Goal: Task Accomplishment & Management: Complete application form

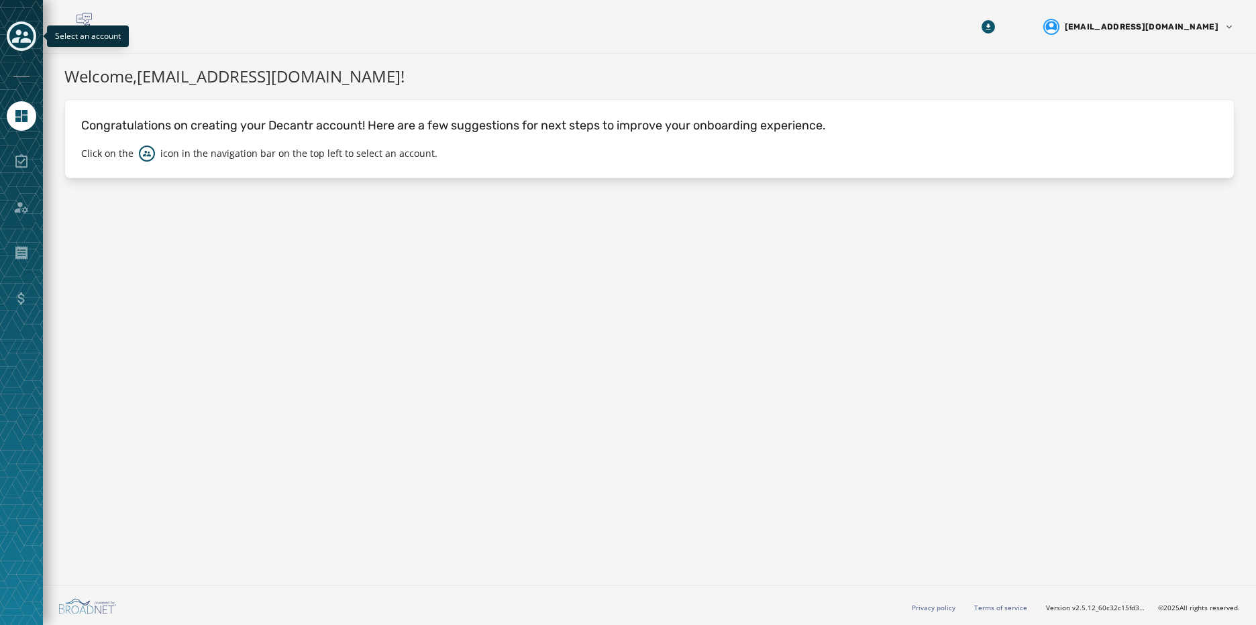
click at [25, 48] on div "Toggle account select drawer" at bounding box center [21, 36] width 24 height 24
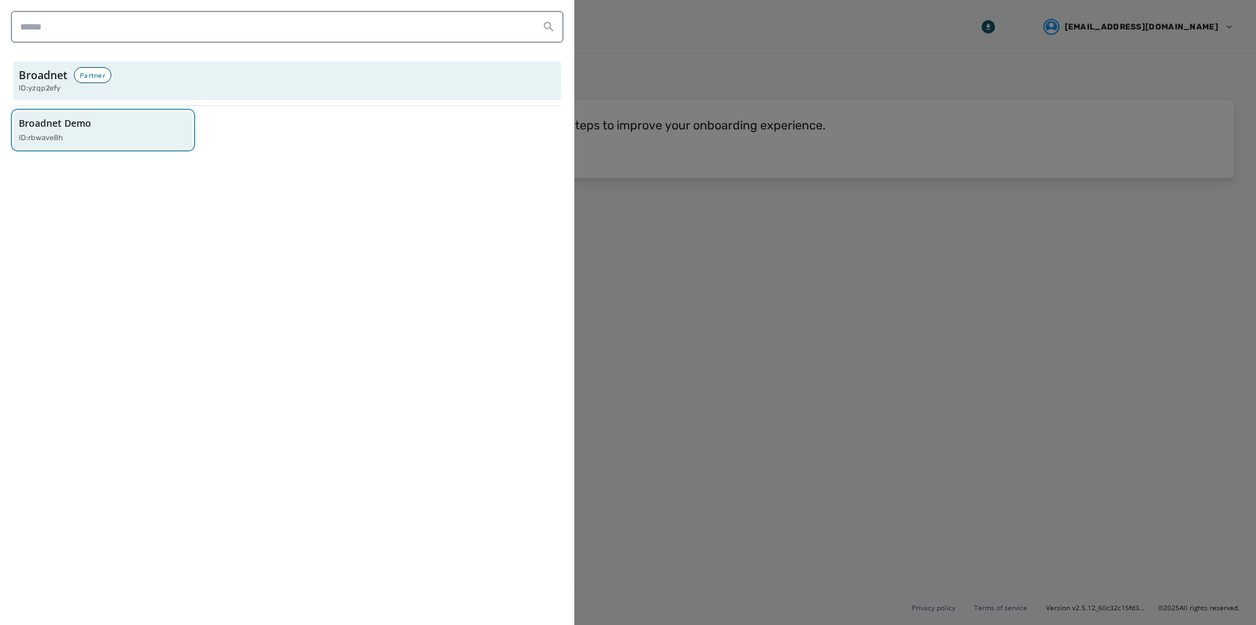
click at [72, 123] on p "Broadnet Demo" at bounding box center [55, 123] width 72 height 13
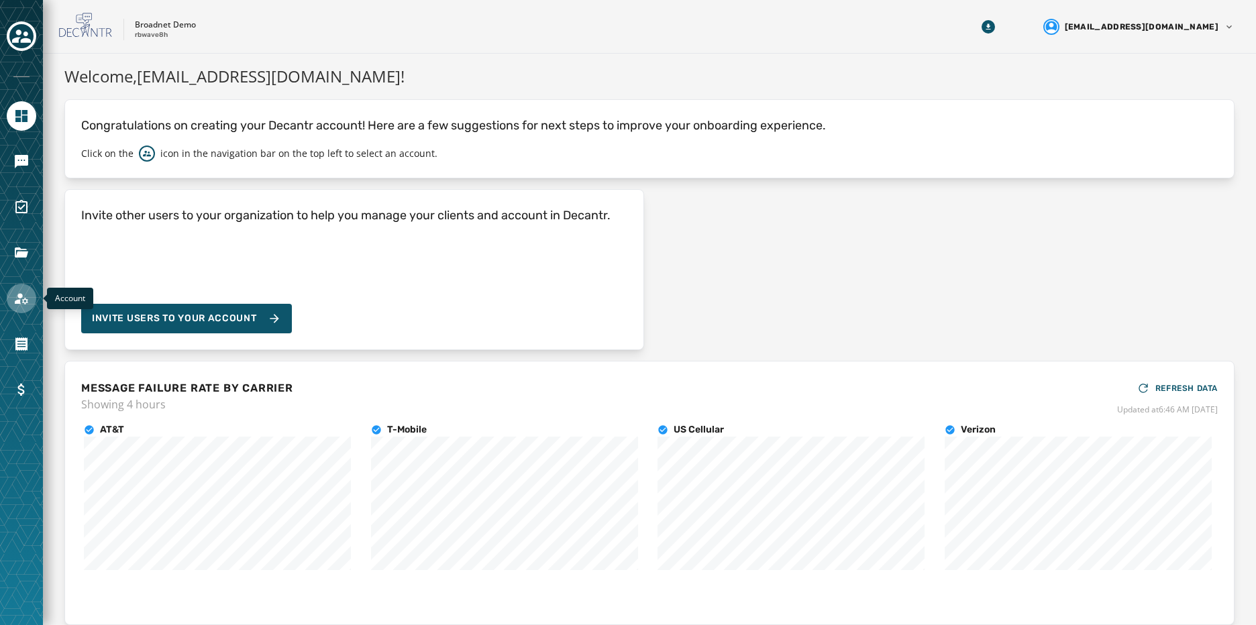
click at [16, 304] on icon "Navigate to Account" at bounding box center [21, 298] width 16 height 16
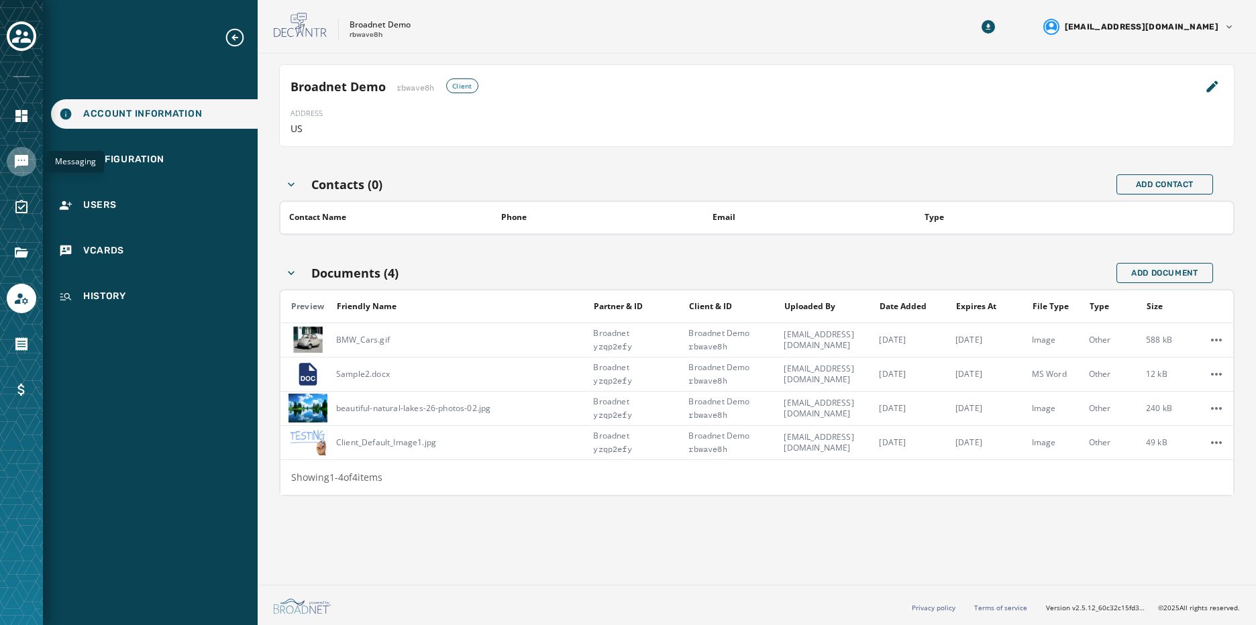
click at [15, 165] on icon "Navigate to Messaging" at bounding box center [21, 161] width 13 height 13
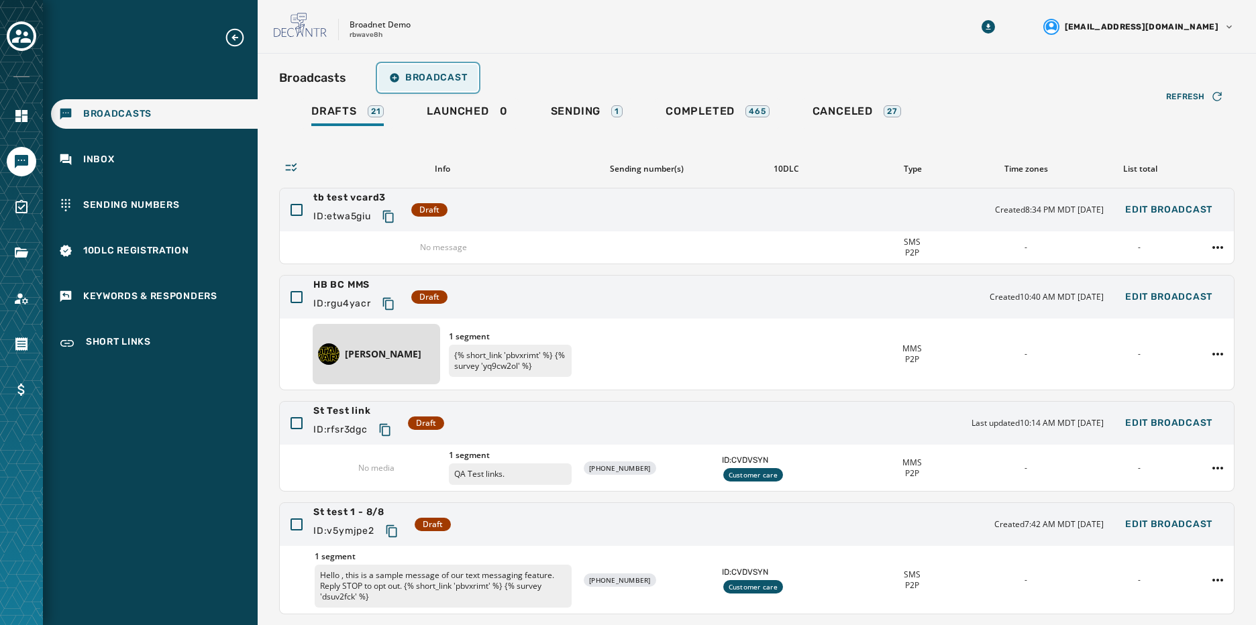
click at [416, 84] on button "Broadcast" at bounding box center [427, 77] width 99 height 27
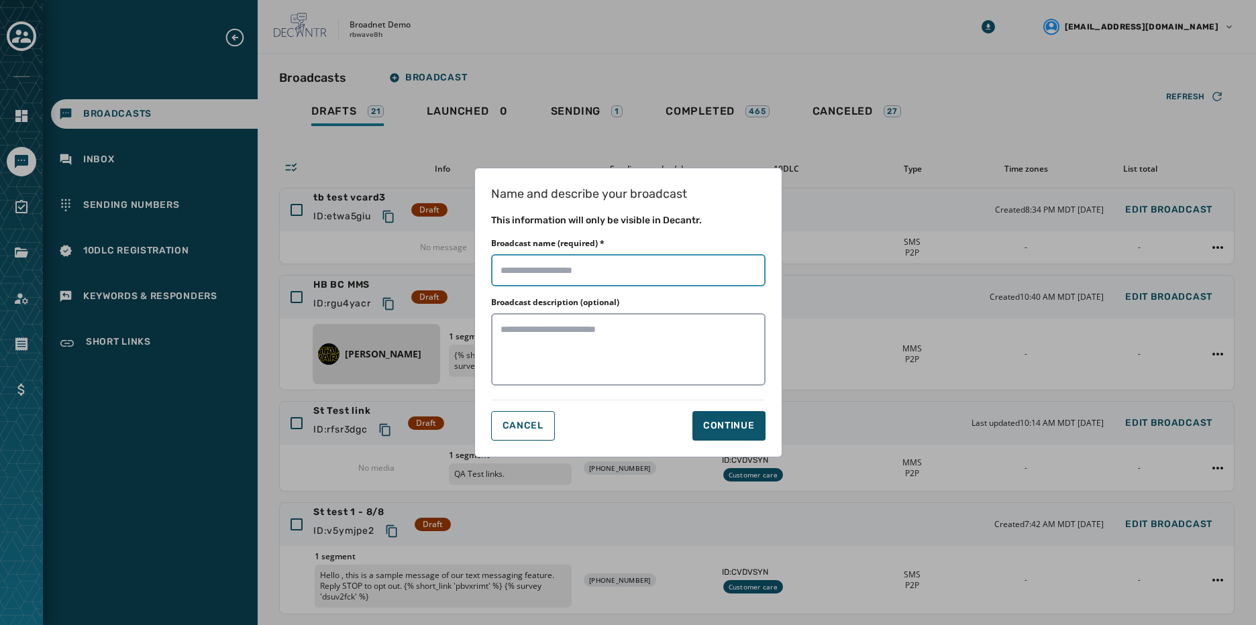
click at [539, 258] on input "Broadcast name (required) *" at bounding box center [628, 270] width 274 height 32
type input "**********"
click at [764, 418] on button "Continue" at bounding box center [728, 426] width 73 height 30
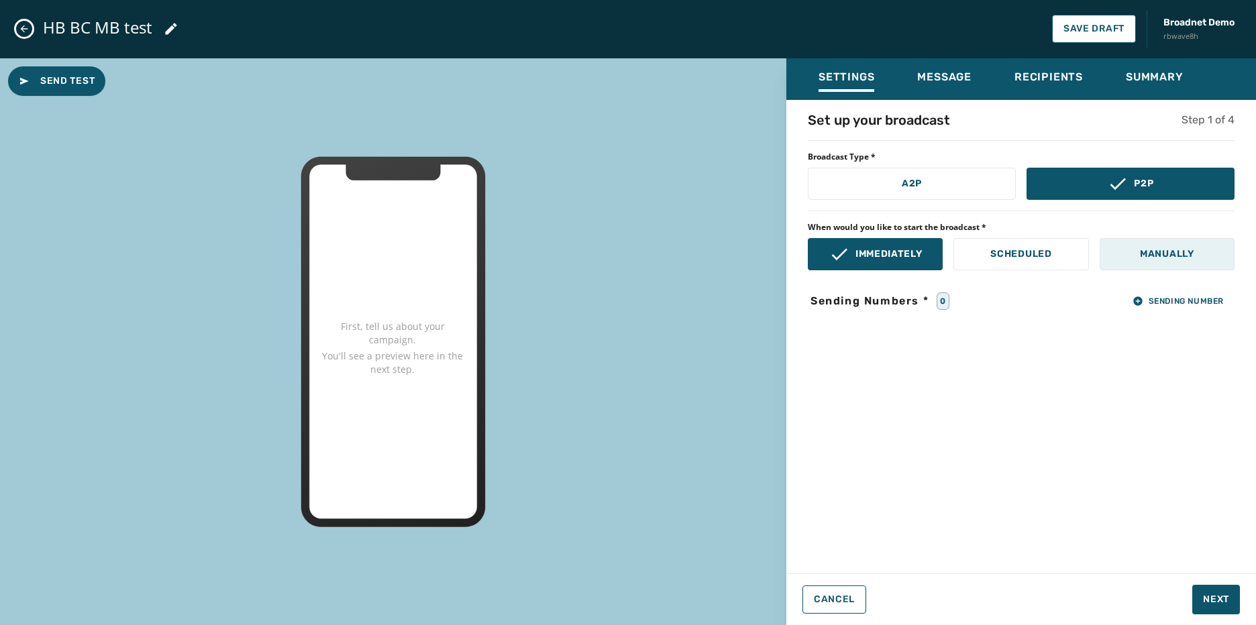
click at [1197, 261] on button "Manually" at bounding box center [1166, 254] width 135 height 32
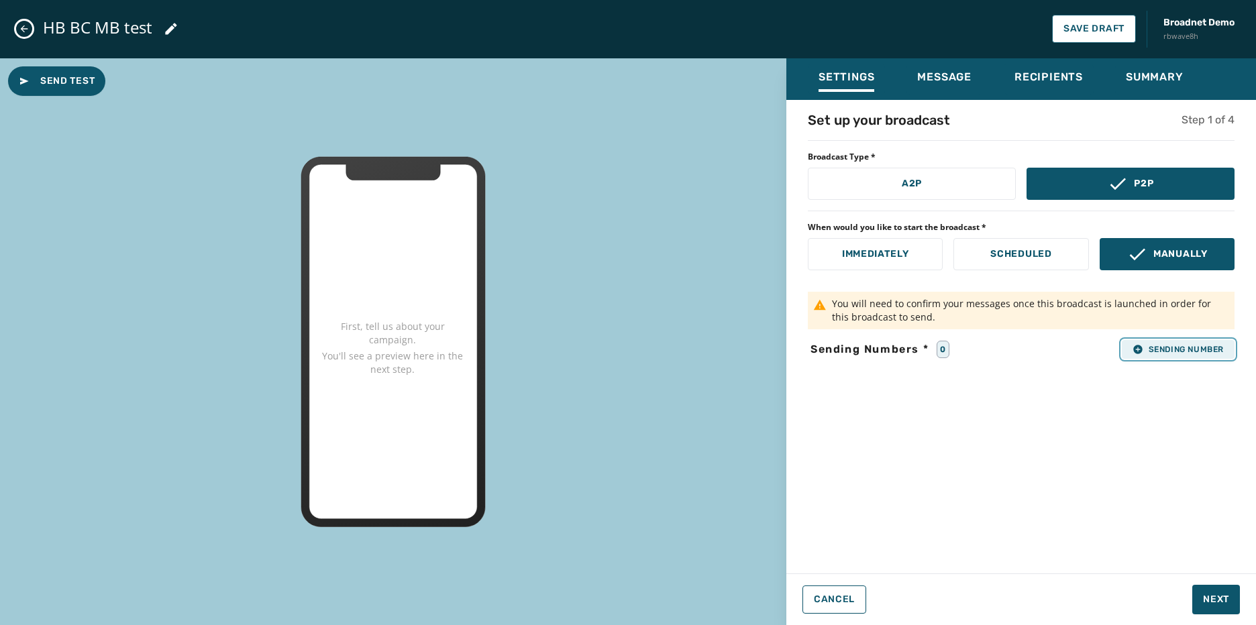
click at [1146, 348] on span "Sending Number" at bounding box center [1177, 349] width 91 height 11
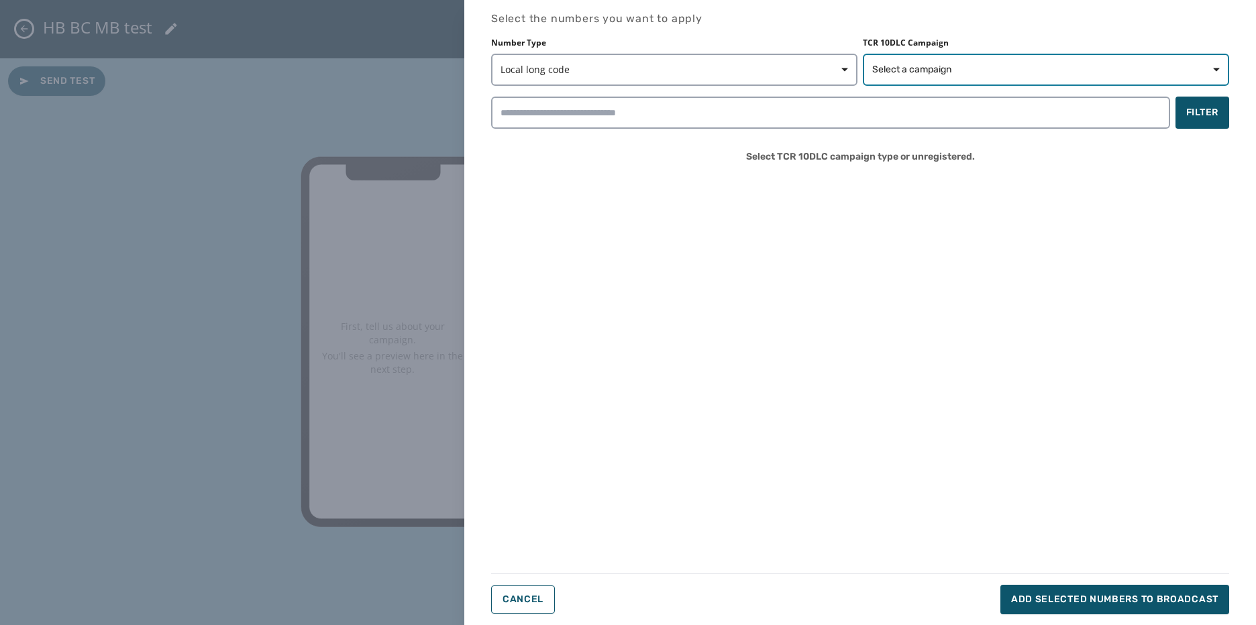
click at [963, 72] on span "Select a campaign" at bounding box center [1045, 69] width 347 height 13
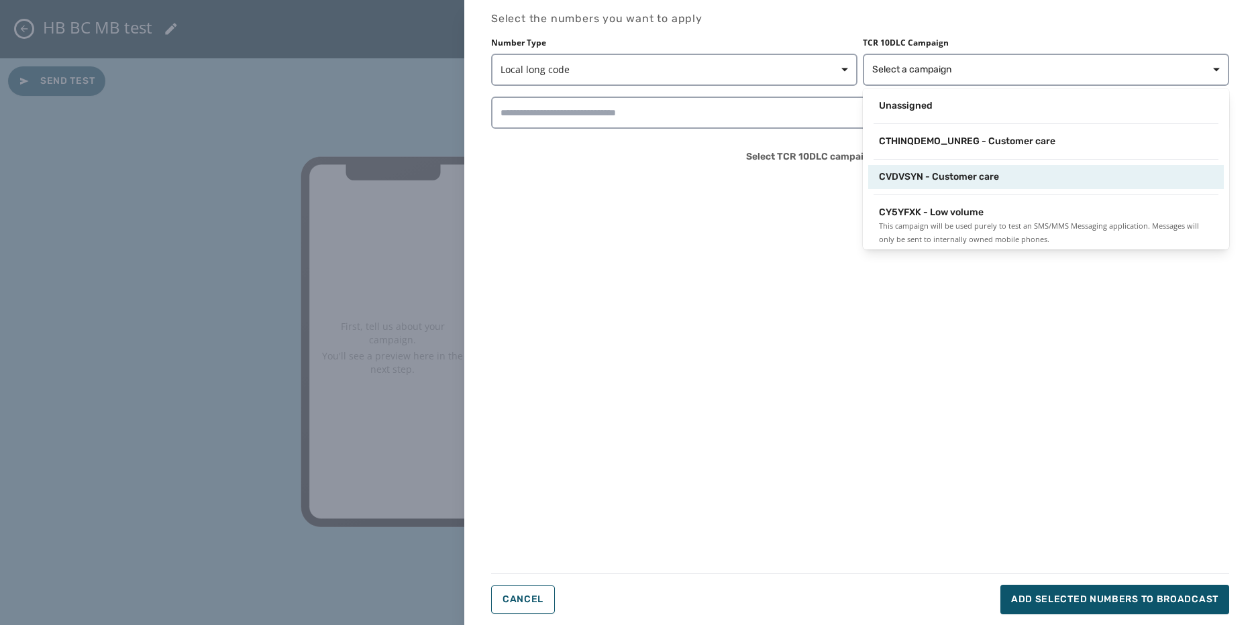
click at [946, 172] on span "CVDVSYN - Customer care" at bounding box center [939, 176] width 120 height 13
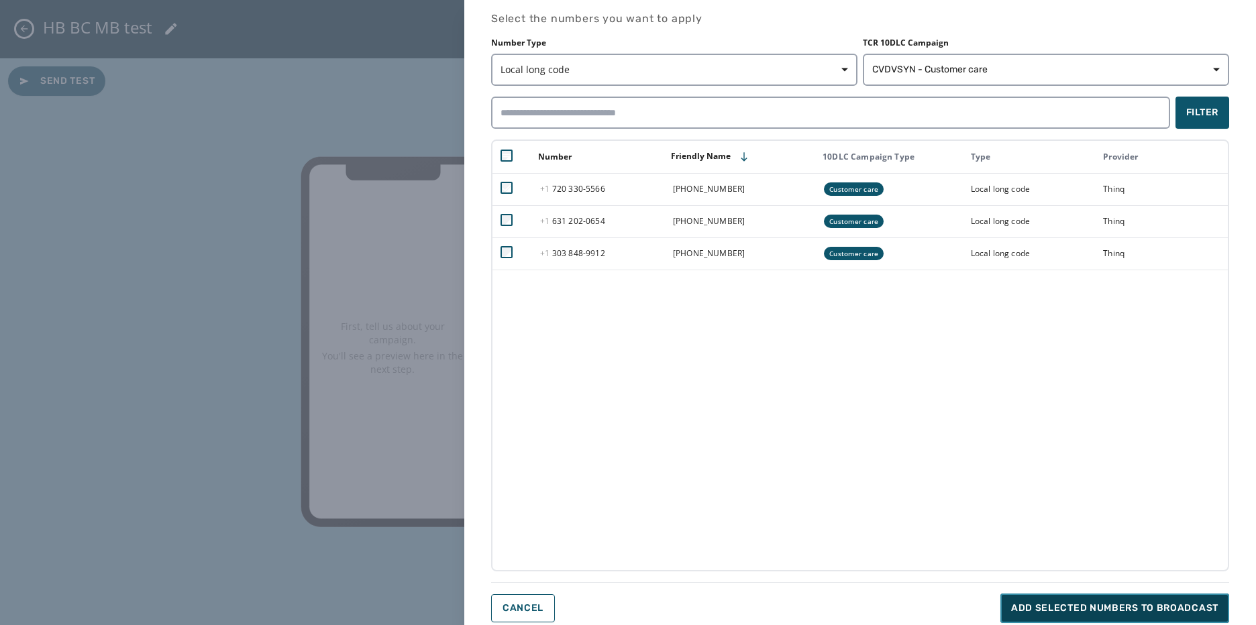
click at [1101, 613] on span "Add selected numbers to broadcast" at bounding box center [1114, 608] width 207 height 13
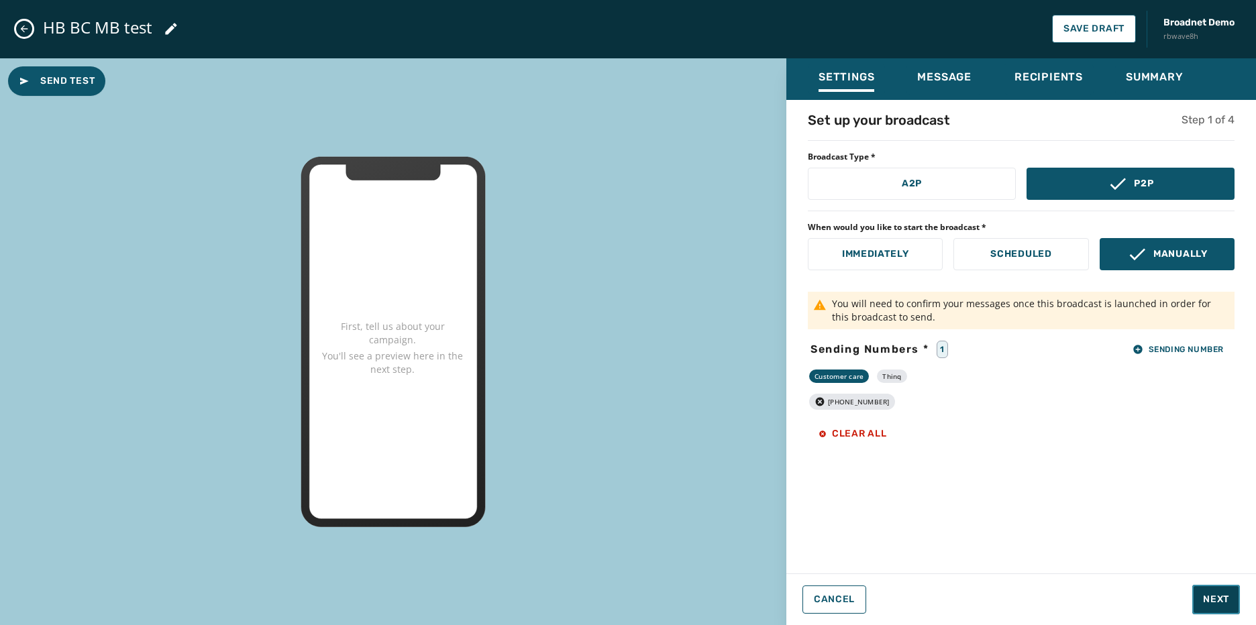
click at [1231, 607] on button "Next" at bounding box center [1216, 600] width 48 height 30
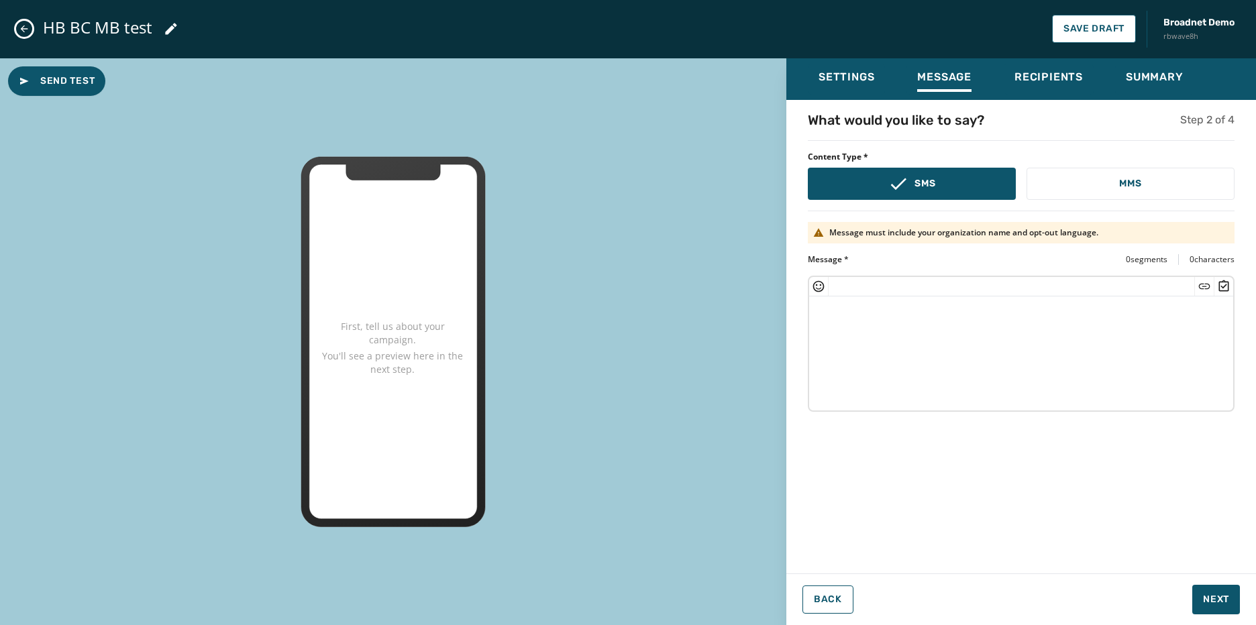
click at [982, 314] on textarea at bounding box center [1021, 351] width 424 height 110
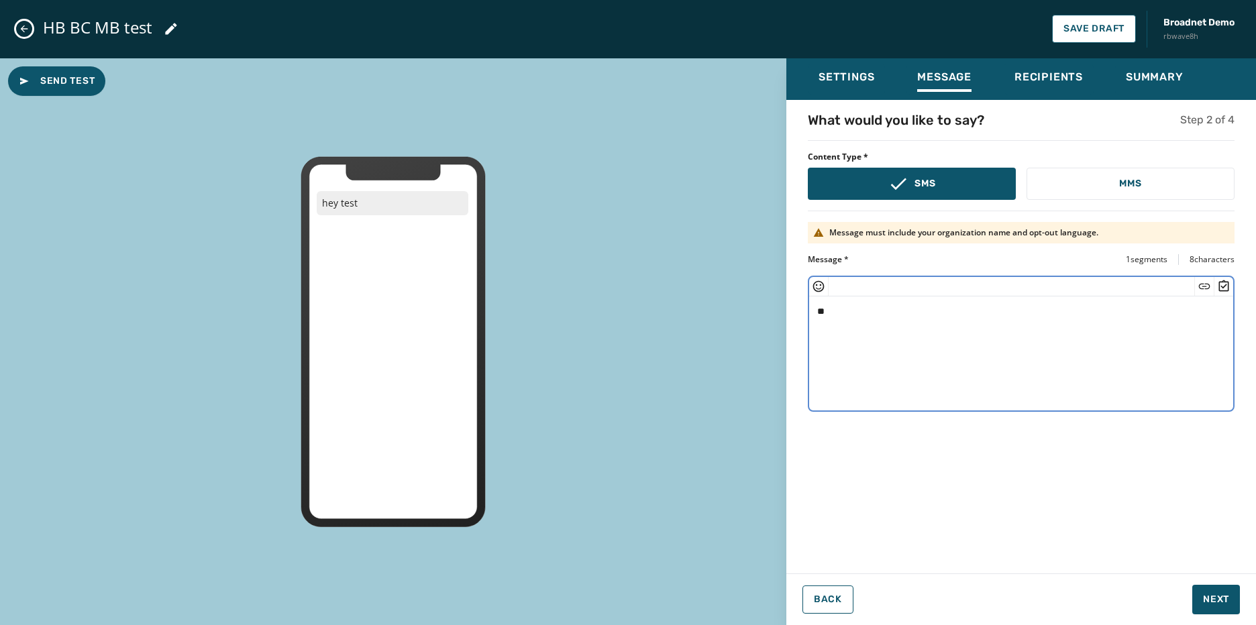
type textarea "*"
paste textarea "**********"
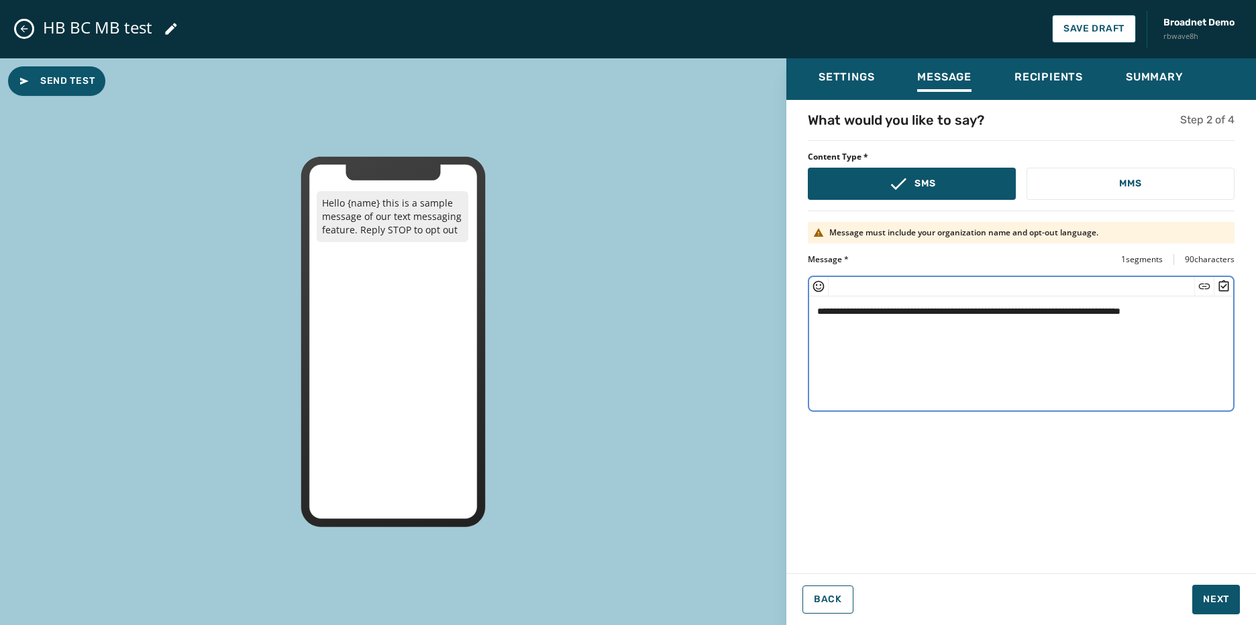
drag, startPoint x: 875, startPoint y: 309, endPoint x: 842, endPoint y: 309, distance: 32.9
click at [842, 309] on textarea "**********" at bounding box center [1021, 351] width 424 height 110
type textarea "**********"
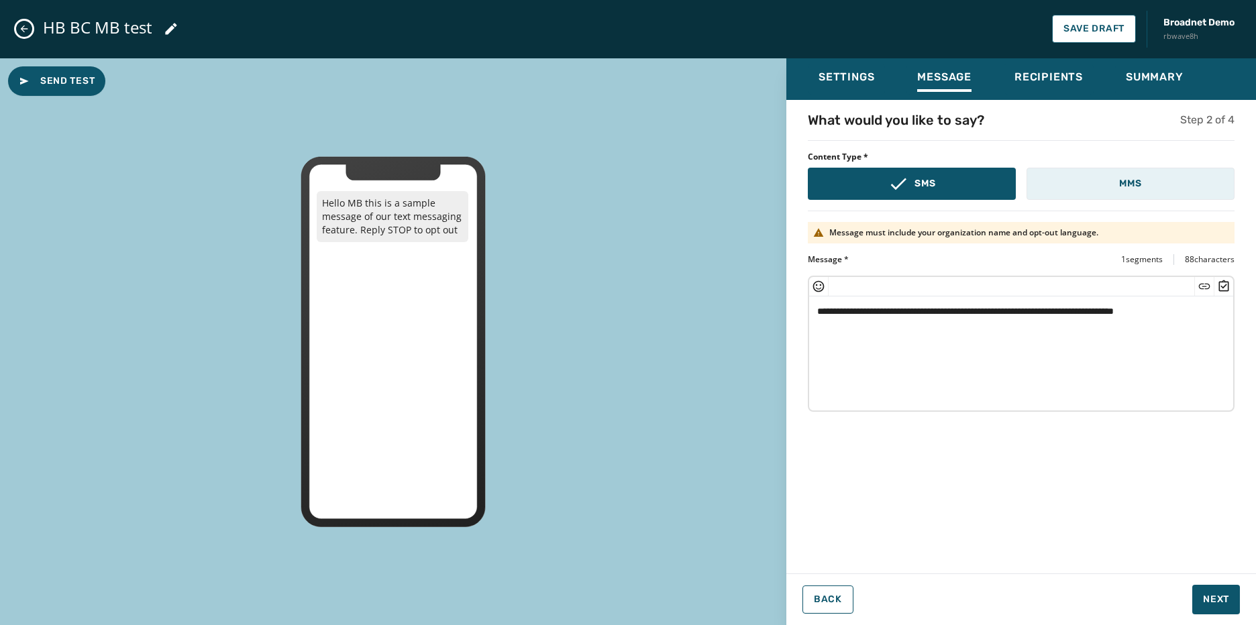
click at [1140, 188] on p "MMS" at bounding box center [1130, 183] width 22 height 13
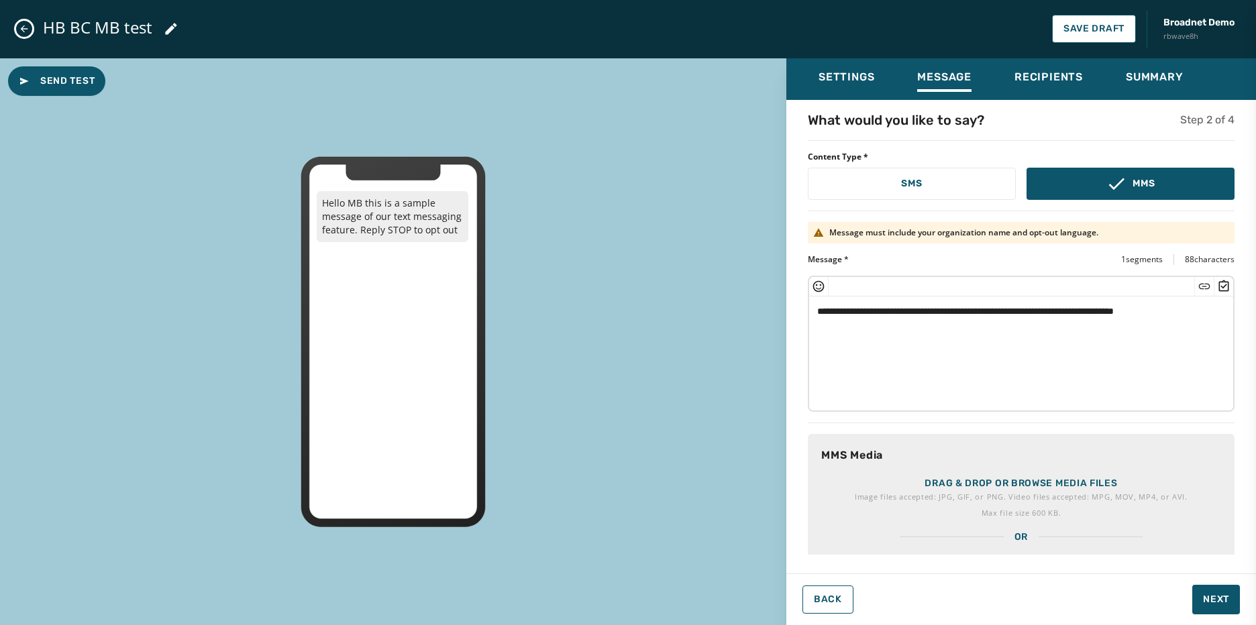
click at [986, 471] on div "Drag & drop or browse media files Image files accepted: JPG, GIF, or PNG. Video…" at bounding box center [1021, 482] width 427 height 97
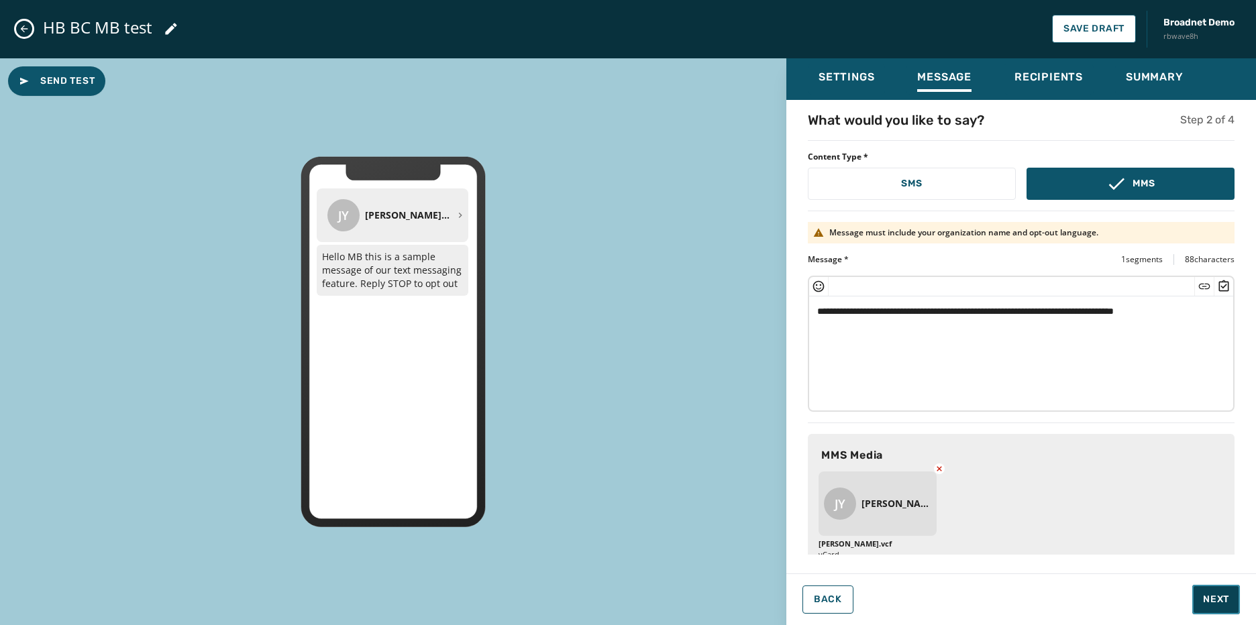
click at [1217, 592] on button "Next" at bounding box center [1216, 600] width 48 height 30
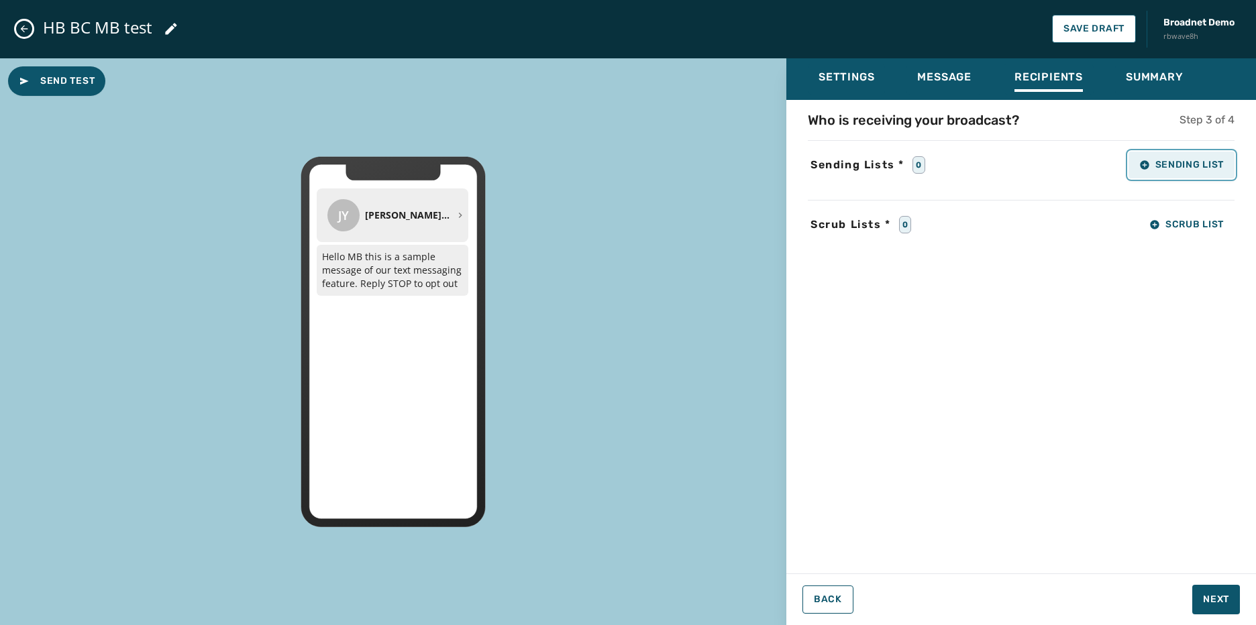
click at [1134, 163] on button "Sending List" at bounding box center [1181, 165] width 106 height 27
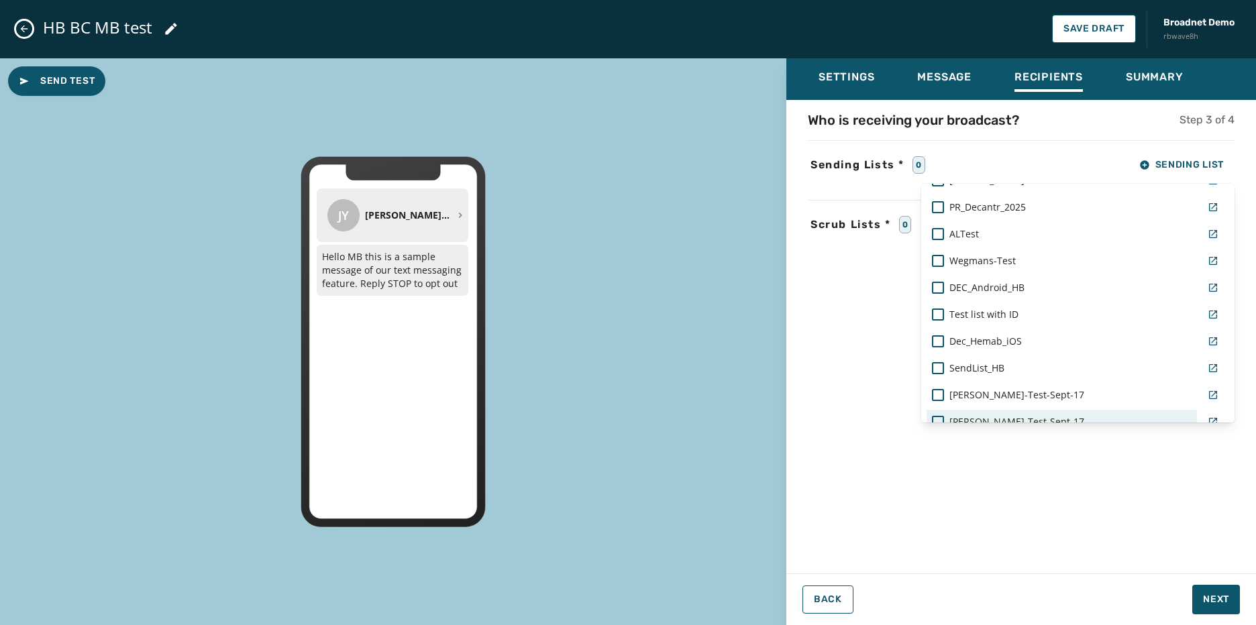
scroll to position [937, 0]
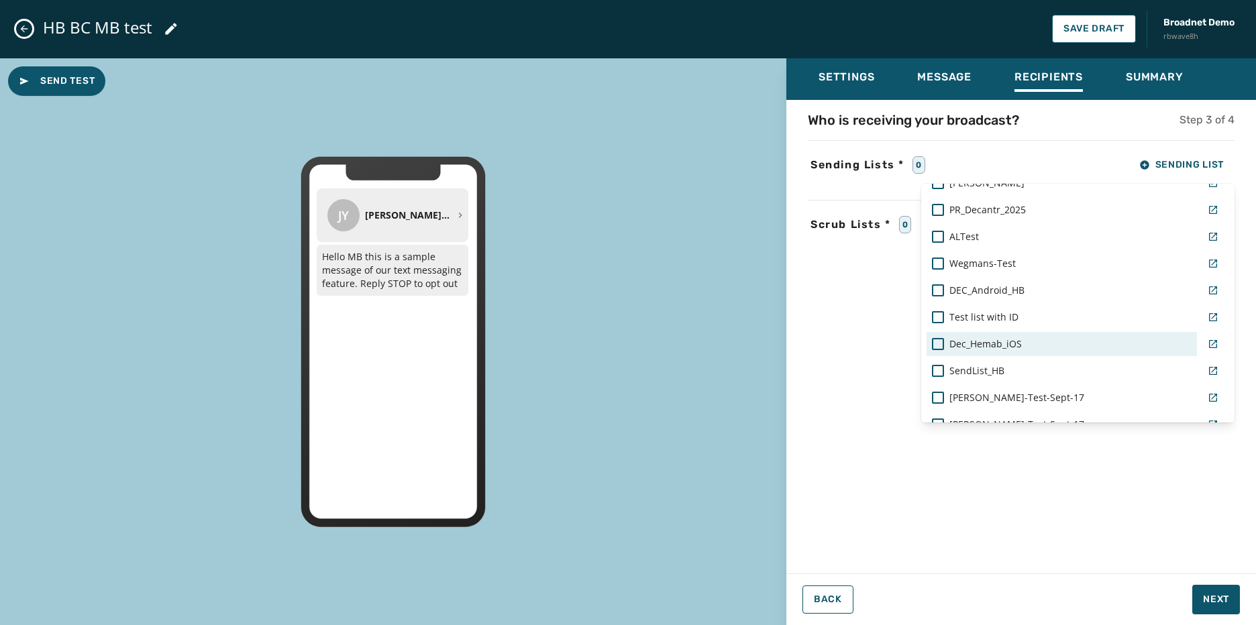
click at [1018, 344] on span "Dec_Hemab_iOS" at bounding box center [985, 343] width 72 height 13
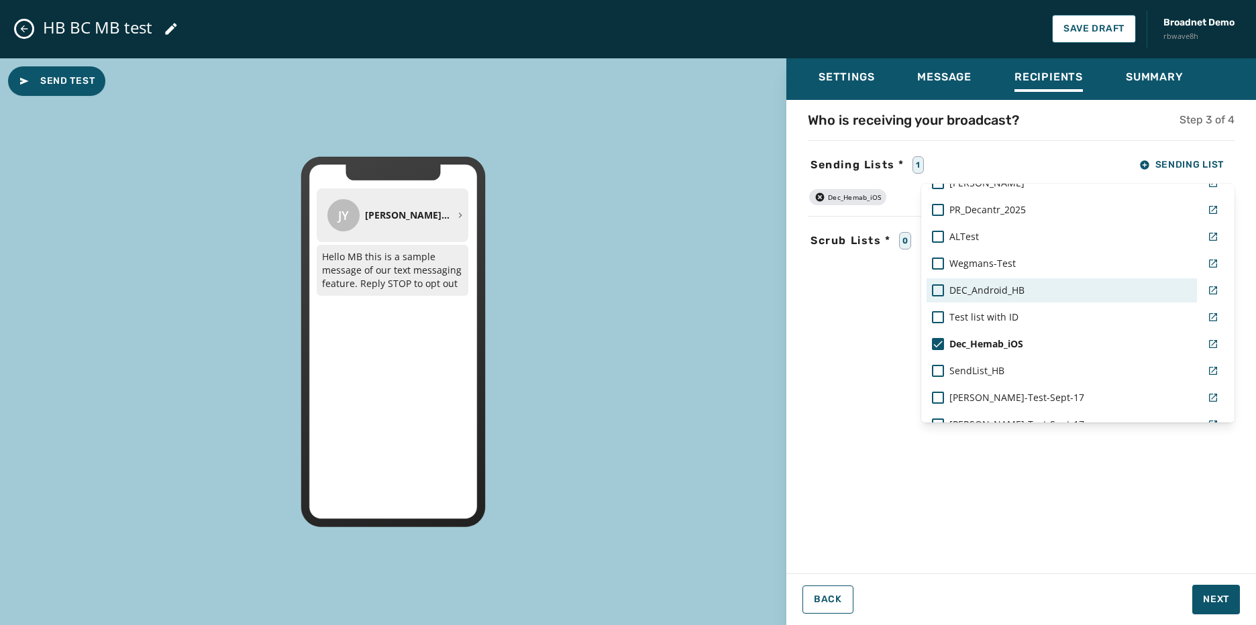
click at [1010, 291] on span "DEC_Android_HB" at bounding box center [986, 290] width 75 height 13
click at [1212, 599] on div "Settings Message Recipients Summary Who is receiving your broadcast? Step 3 of …" at bounding box center [1021, 336] width 470 height 557
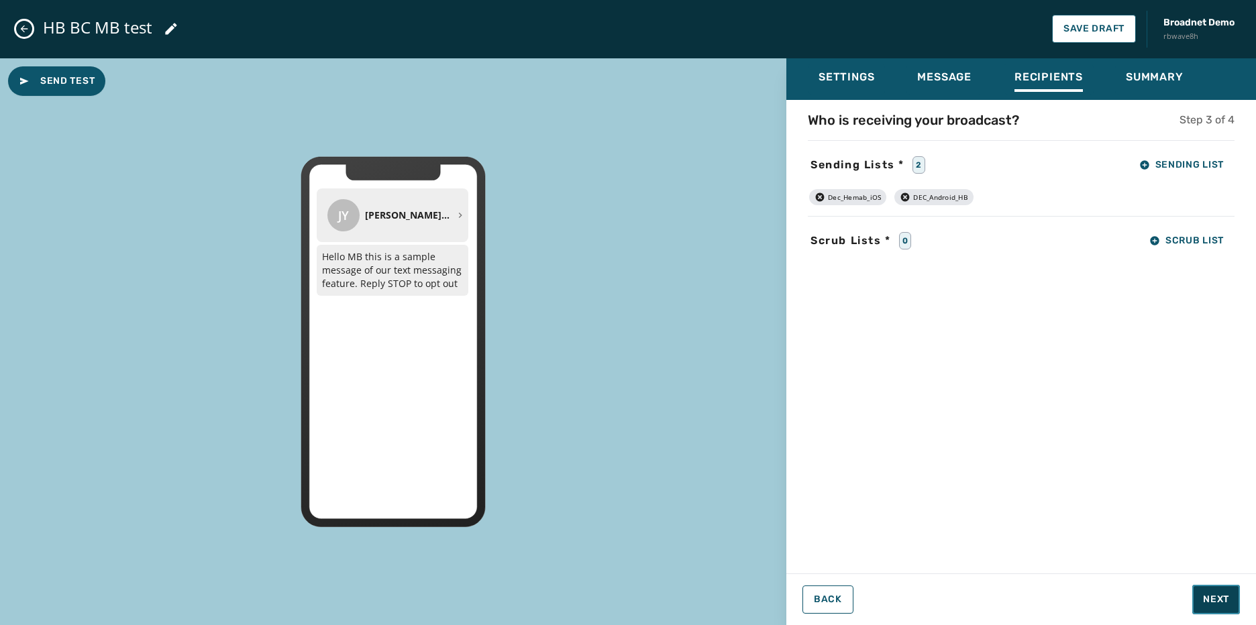
click at [1212, 599] on span "Next" at bounding box center [1216, 599] width 26 height 13
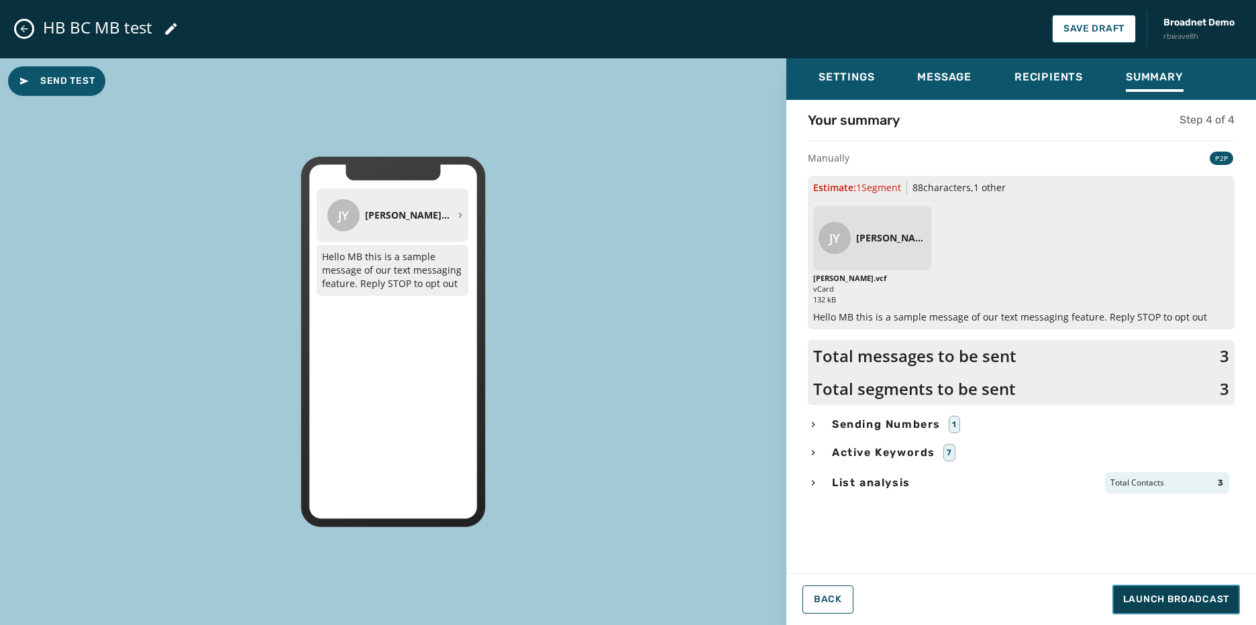
click at [1212, 599] on span "Launch Broadcast" at bounding box center [1176, 599] width 106 height 13
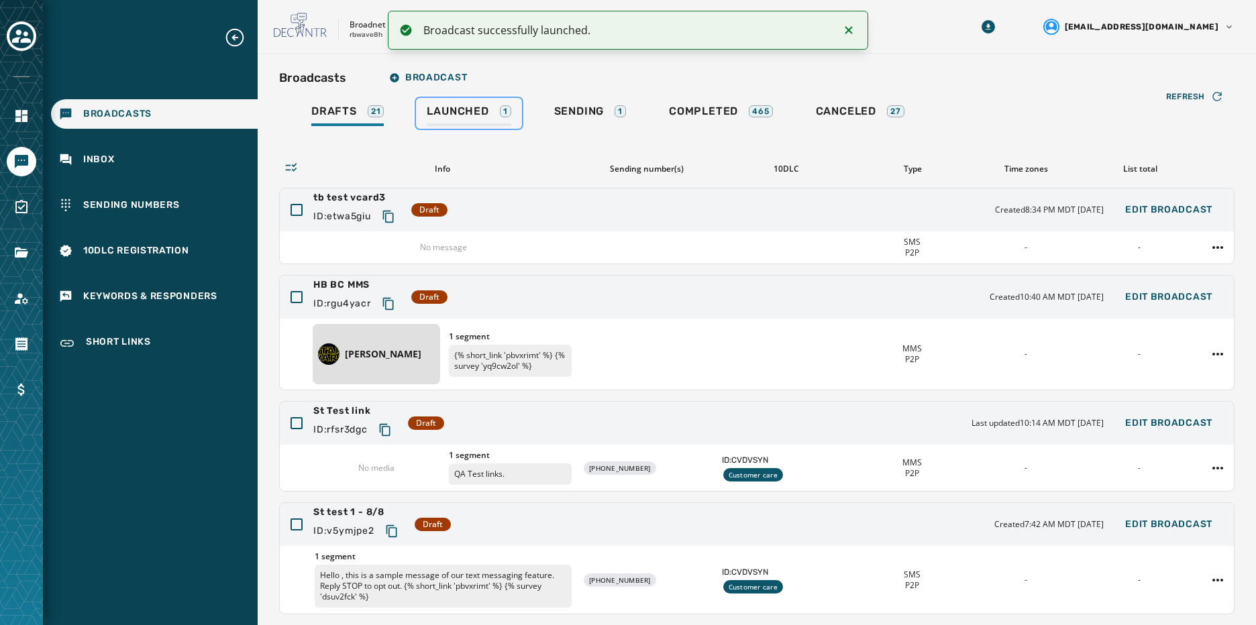
click at [457, 113] on span "Launched" at bounding box center [458, 111] width 62 height 13
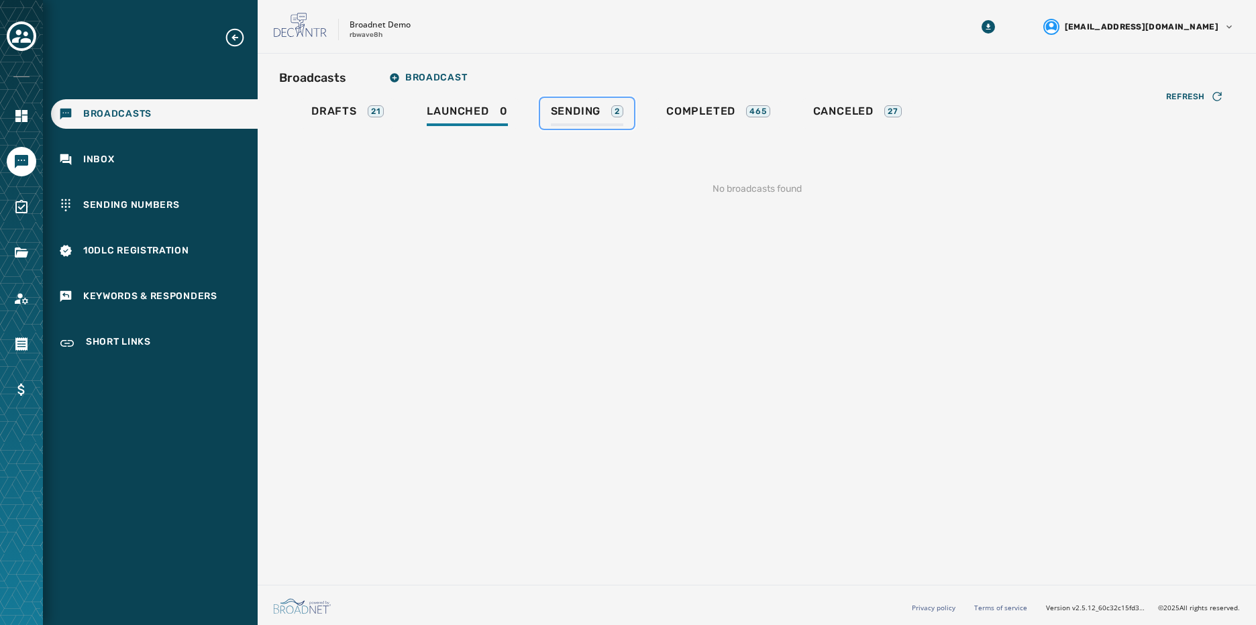
click at [559, 116] on span "Sending" at bounding box center [576, 111] width 50 height 13
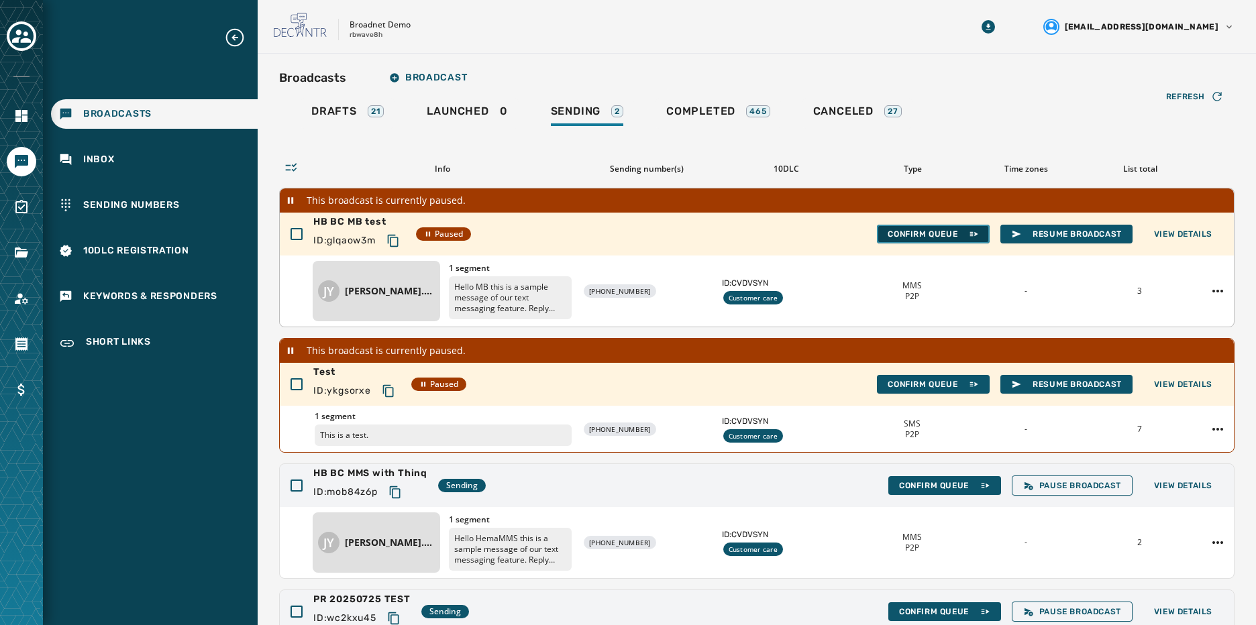
click at [887, 234] on span "Confirm Queue" at bounding box center [932, 234] width 91 height 11
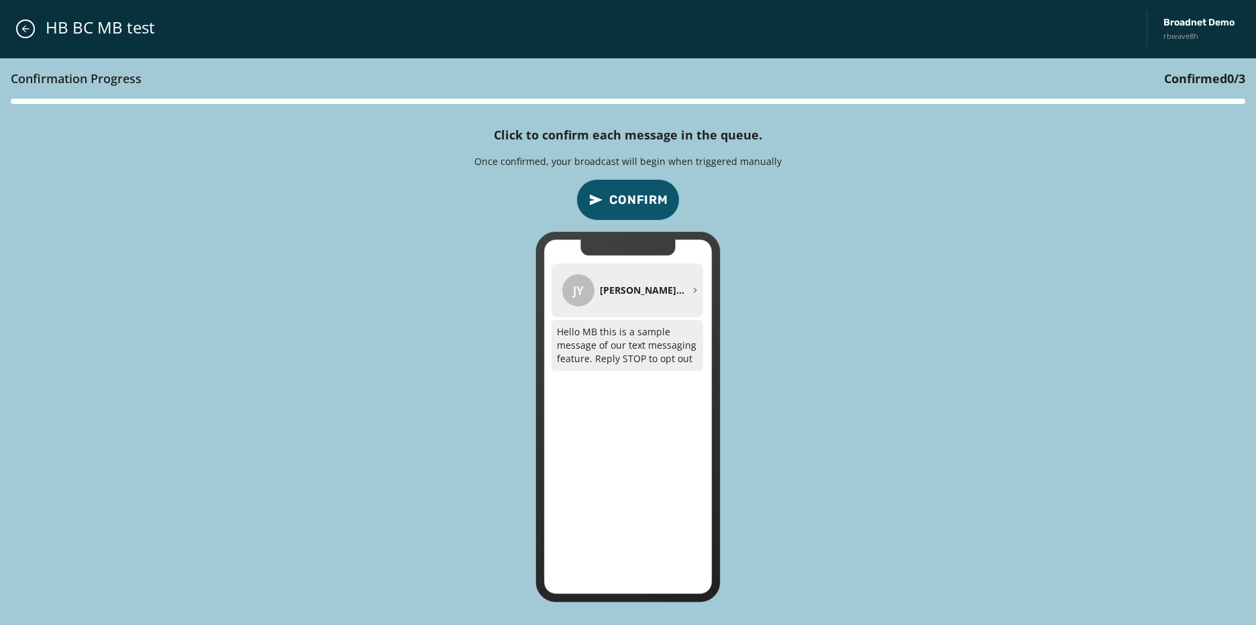
click at [643, 201] on span "Confirm" at bounding box center [638, 199] width 59 height 19
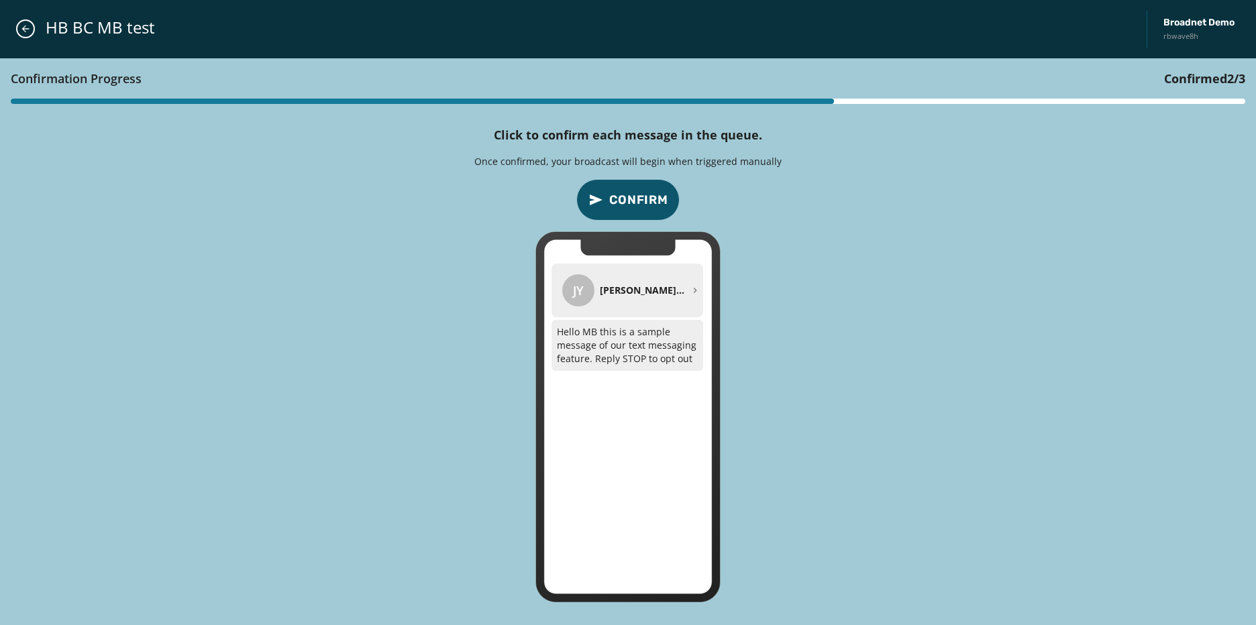
click at [643, 201] on span "Confirm" at bounding box center [638, 199] width 59 height 19
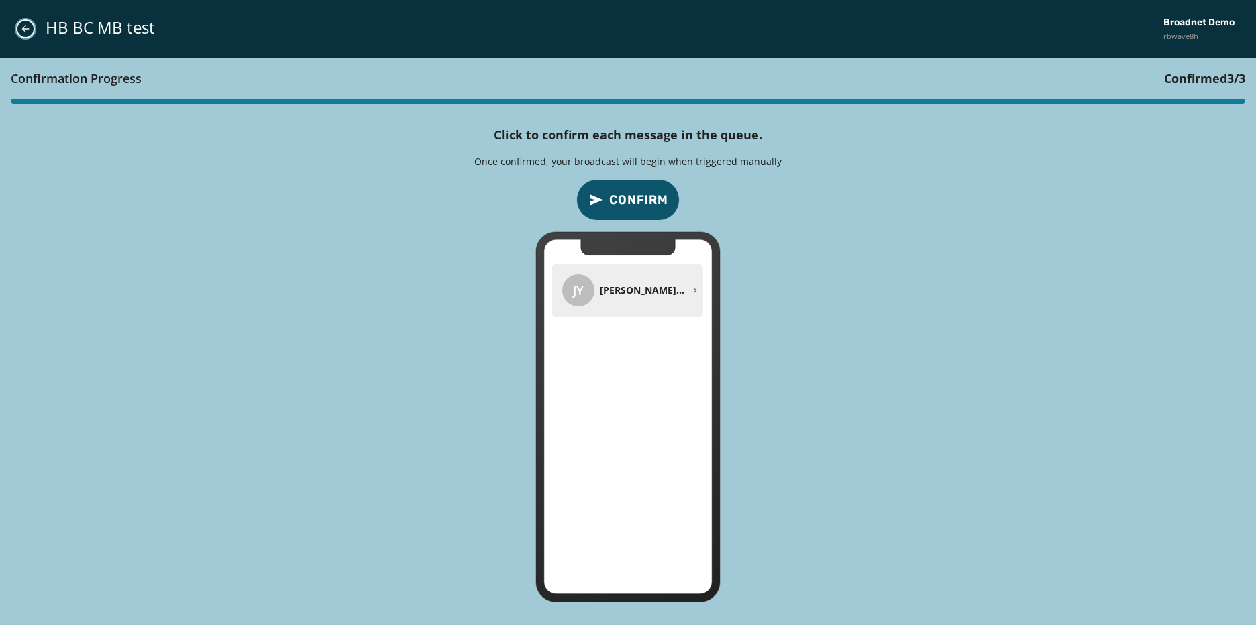
click at [25, 32] on icon "Close admin drawer" at bounding box center [25, 28] width 7 height 7
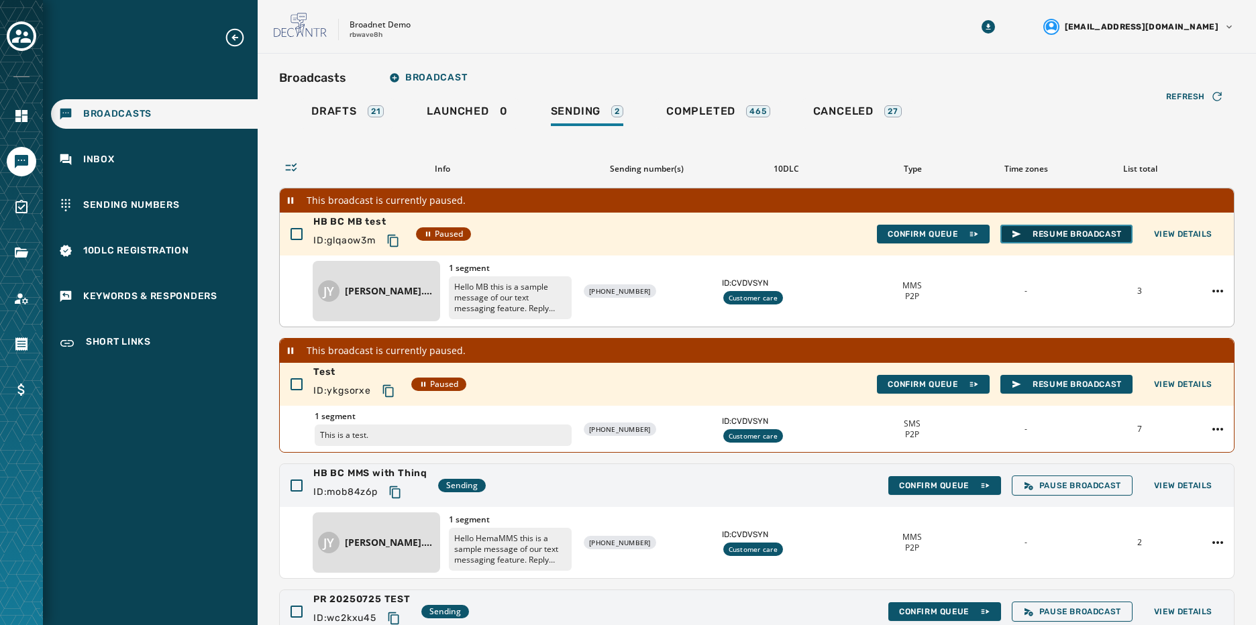
click at [1040, 240] on button "Resume Broadcast" at bounding box center [1066, 234] width 132 height 19
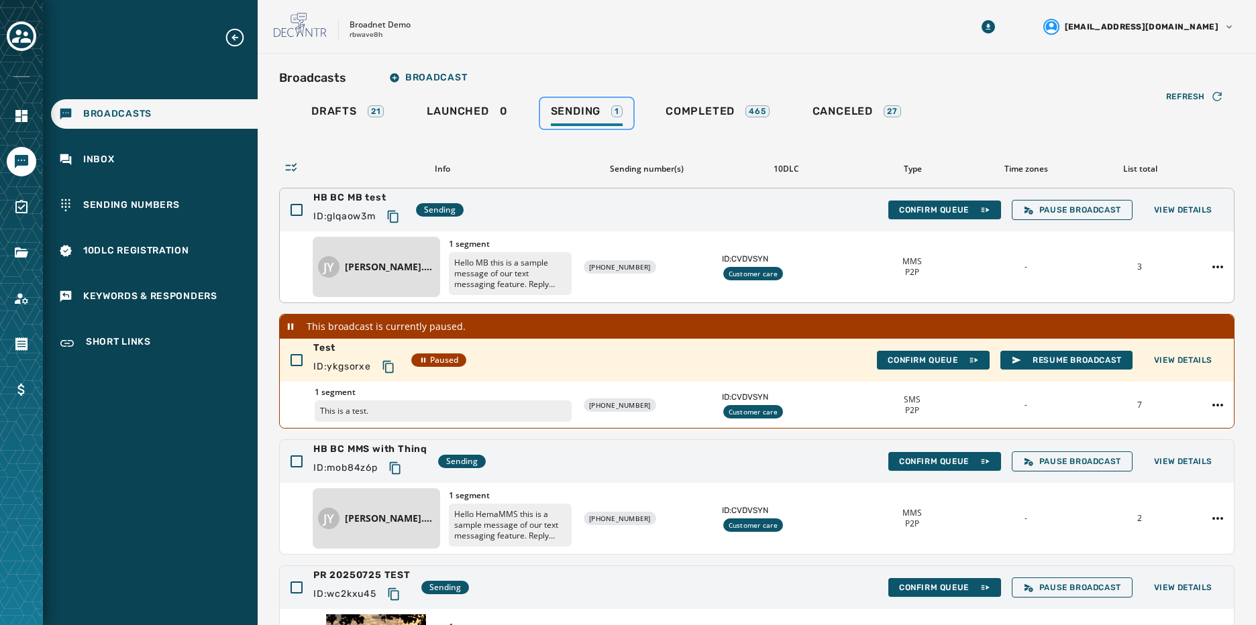
click at [583, 121] on div "Sending 1" at bounding box center [587, 115] width 72 height 21
click at [686, 116] on span "Completed" at bounding box center [699, 111] width 69 height 13
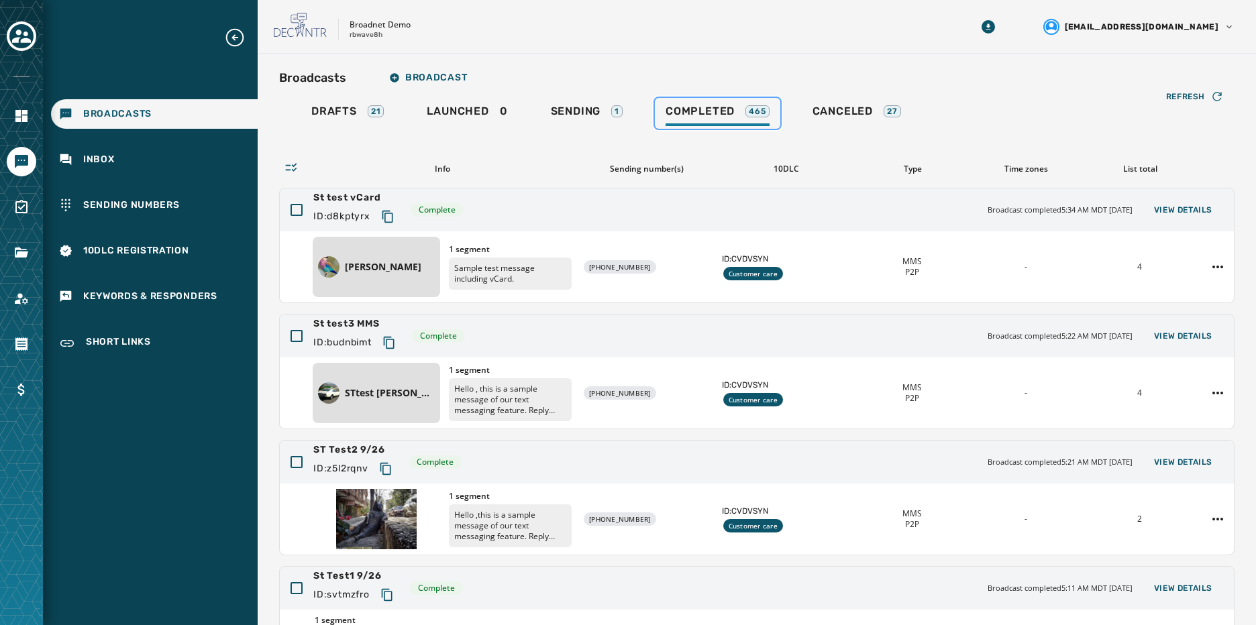
click at [732, 115] on span "Completed" at bounding box center [699, 111] width 69 height 13
click at [568, 106] on span "Sending" at bounding box center [576, 111] width 50 height 13
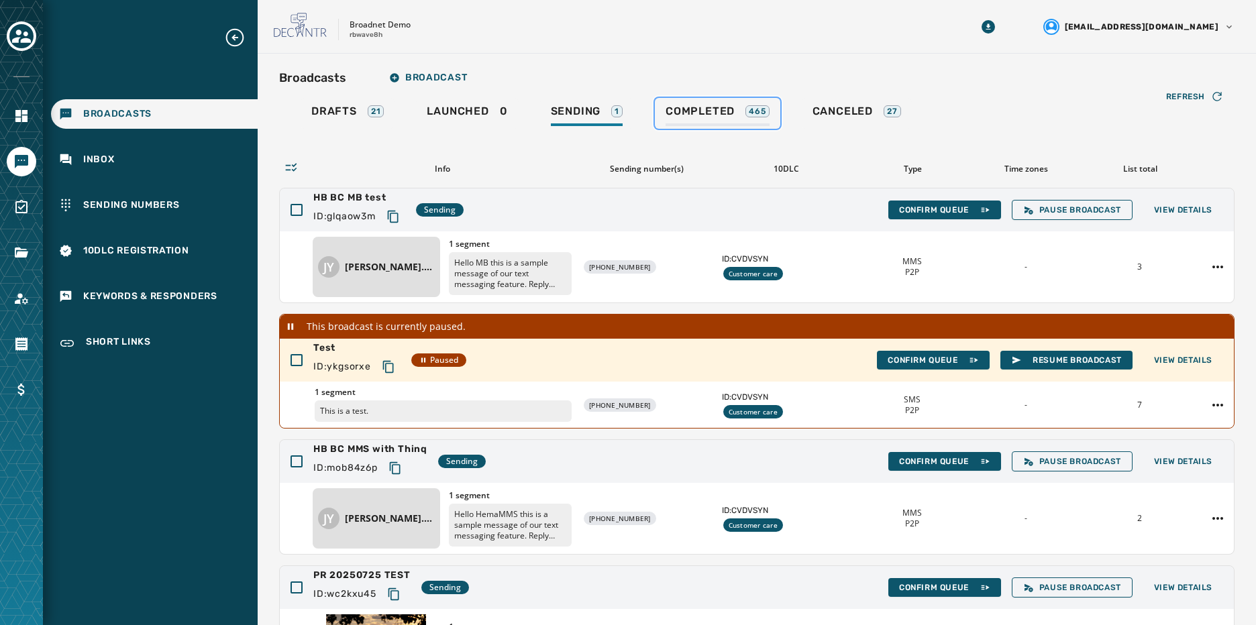
click at [712, 115] on span "Completed" at bounding box center [699, 111] width 69 height 13
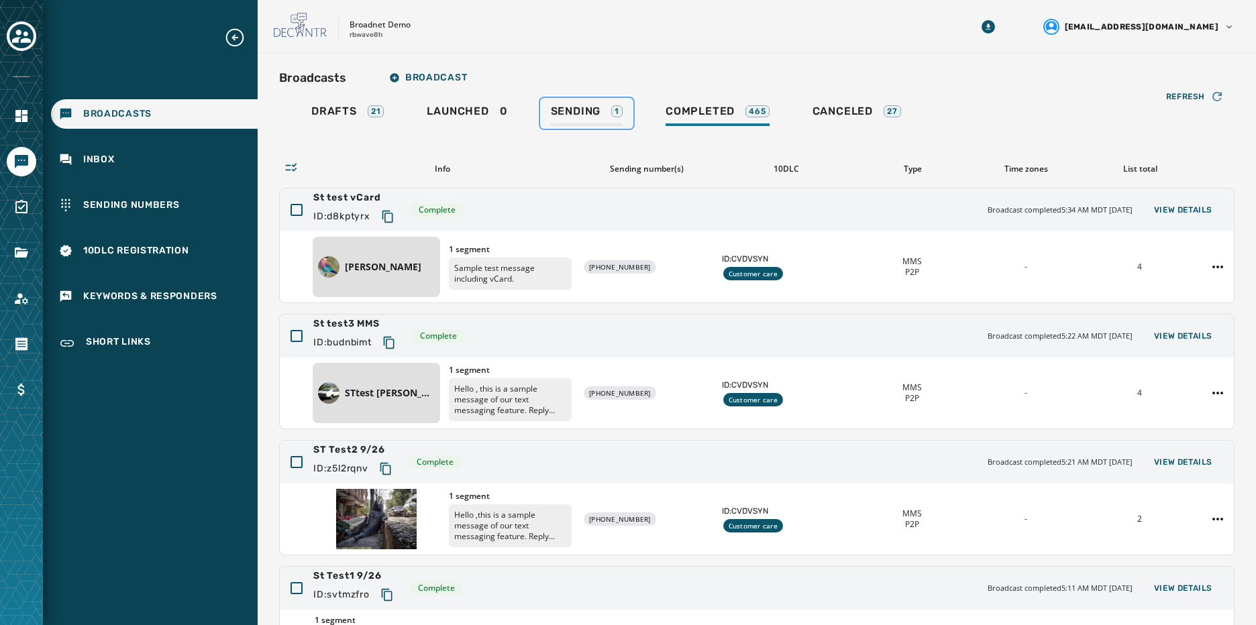
click at [593, 111] on span "Sending" at bounding box center [576, 111] width 50 height 13
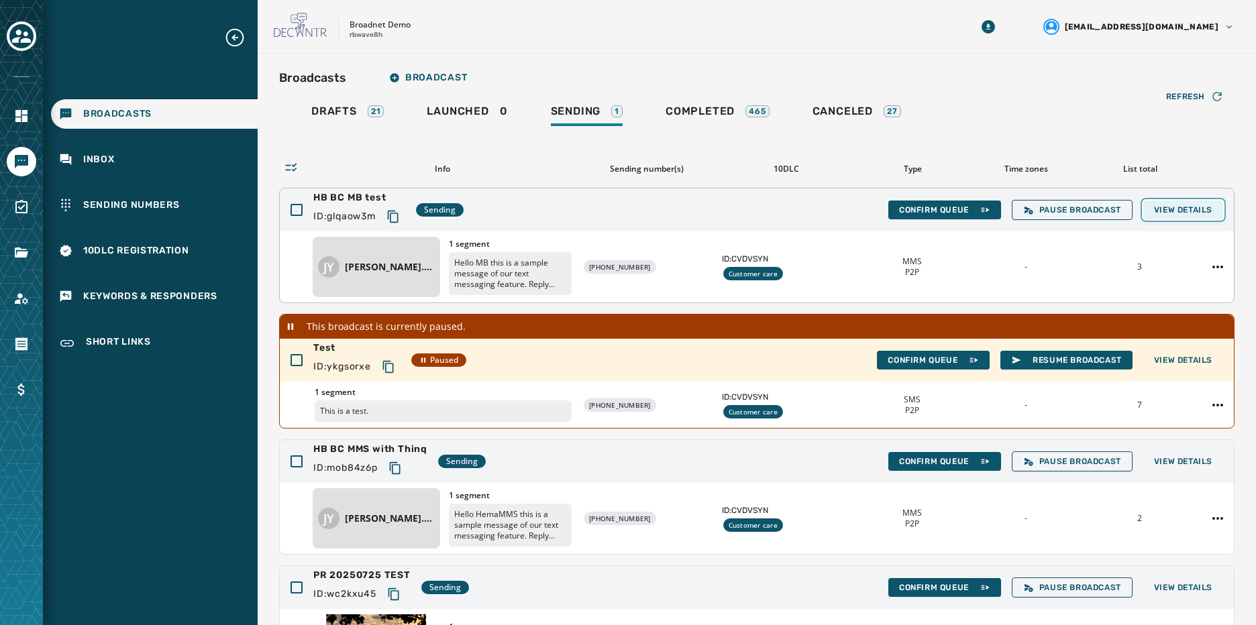
click at [1162, 214] on span "View Details" at bounding box center [1183, 210] width 58 height 11
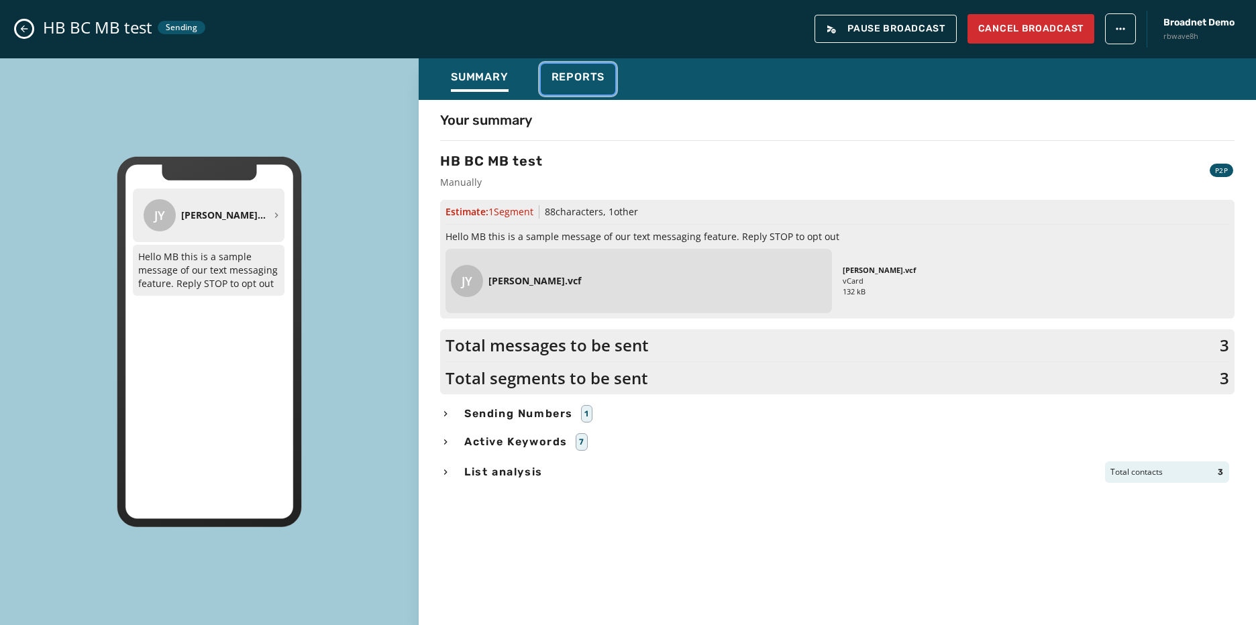
click at [593, 74] on span "Reports" at bounding box center [578, 76] width 54 height 13
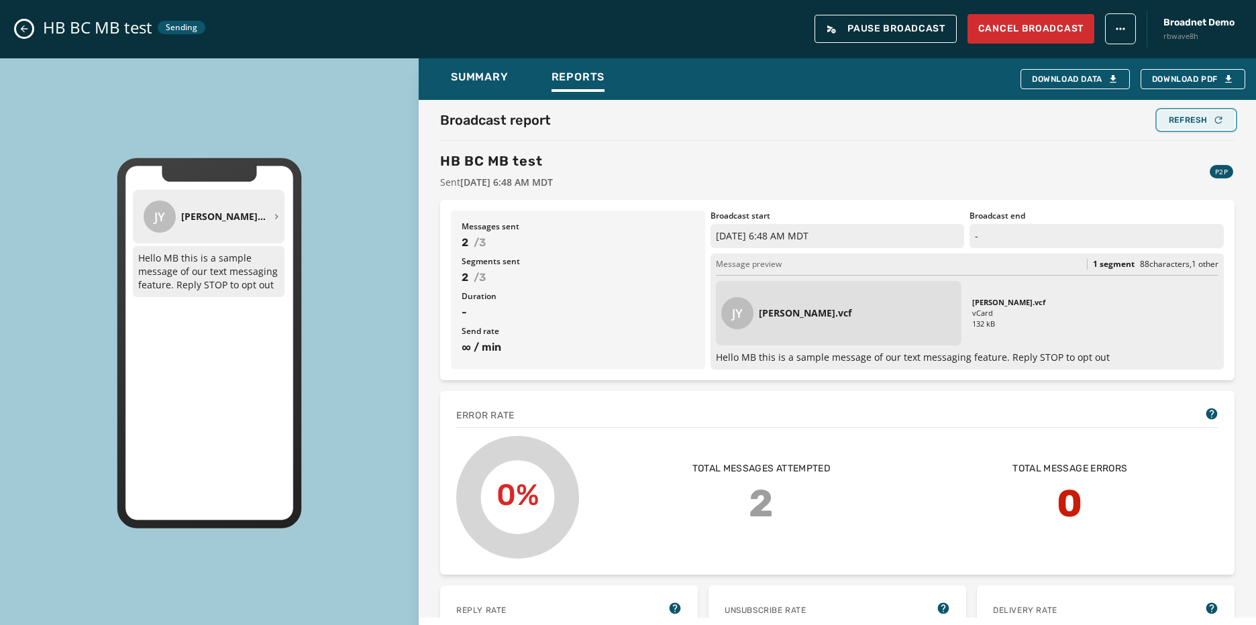
click at [1185, 119] on div "Refresh" at bounding box center [1195, 120] width 55 height 11
click at [1185, 117] on div "Refresh" at bounding box center [1195, 120] width 55 height 11
click at [25, 26] on icon "Close admin drawer" at bounding box center [24, 28] width 11 height 11
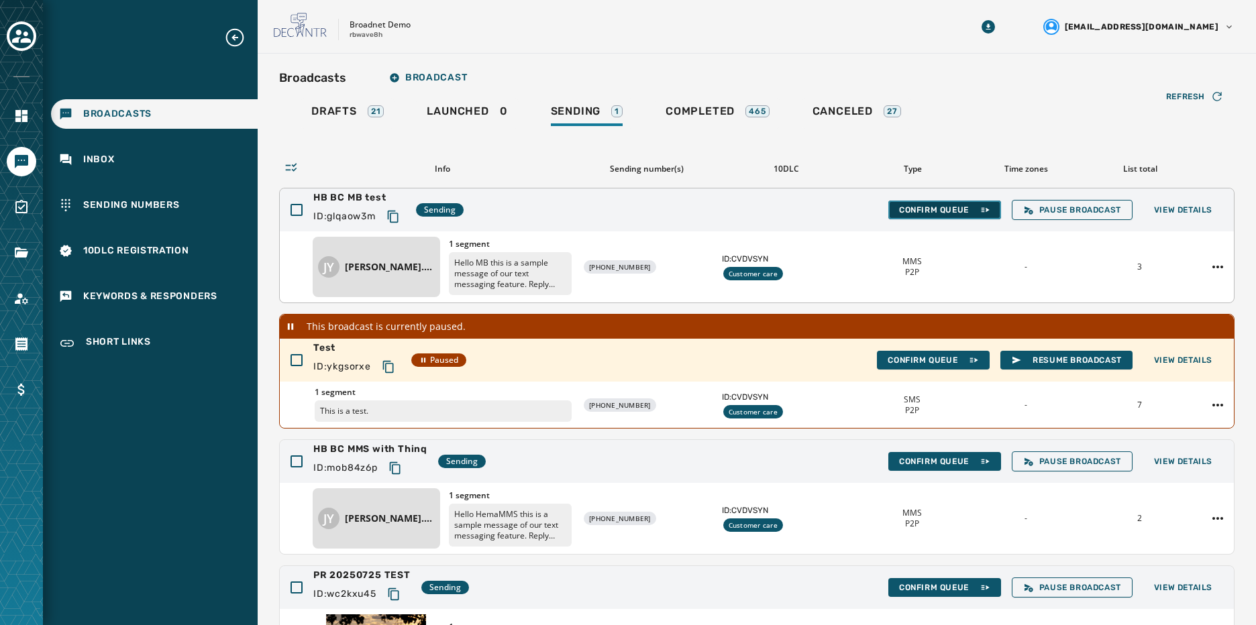
click at [921, 219] on button "Confirm Queue" at bounding box center [944, 210] width 113 height 19
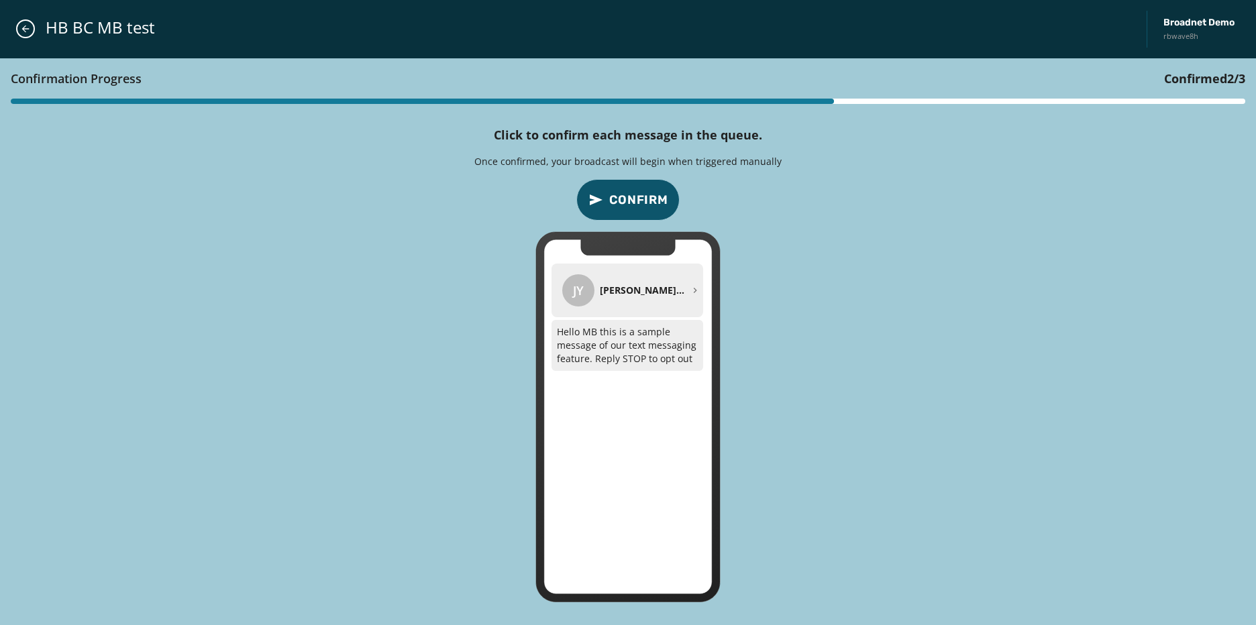
click at [634, 194] on span "Confirm" at bounding box center [638, 199] width 59 height 19
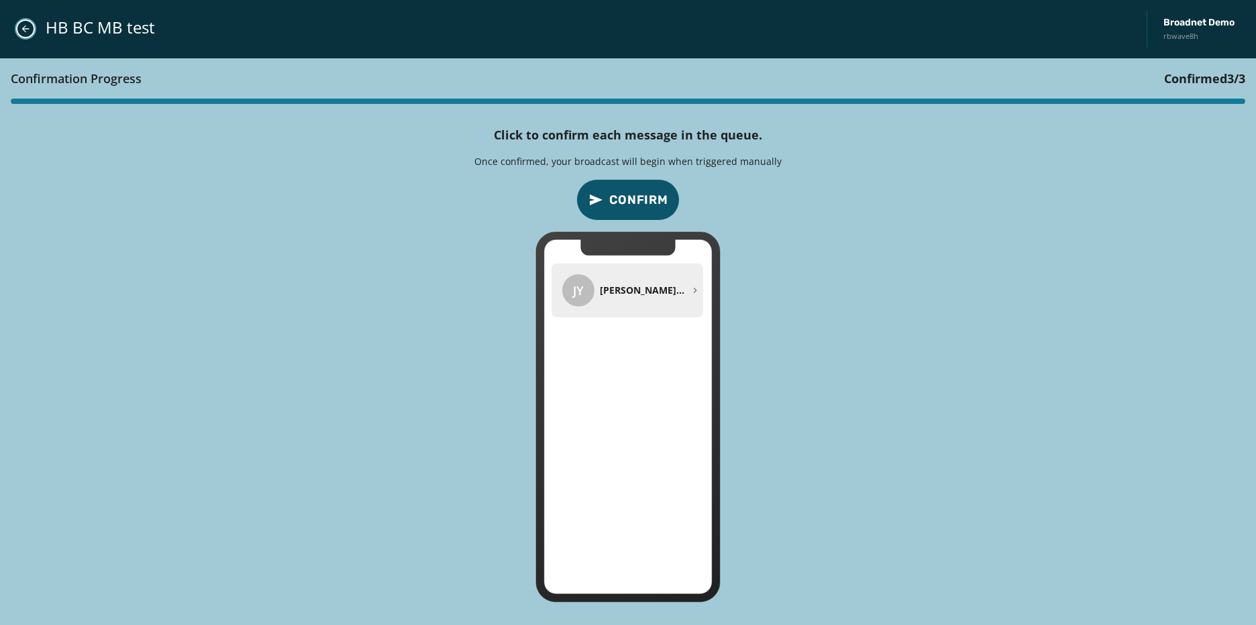
click at [19, 24] on button "Close admin drawer" at bounding box center [25, 28] width 19 height 19
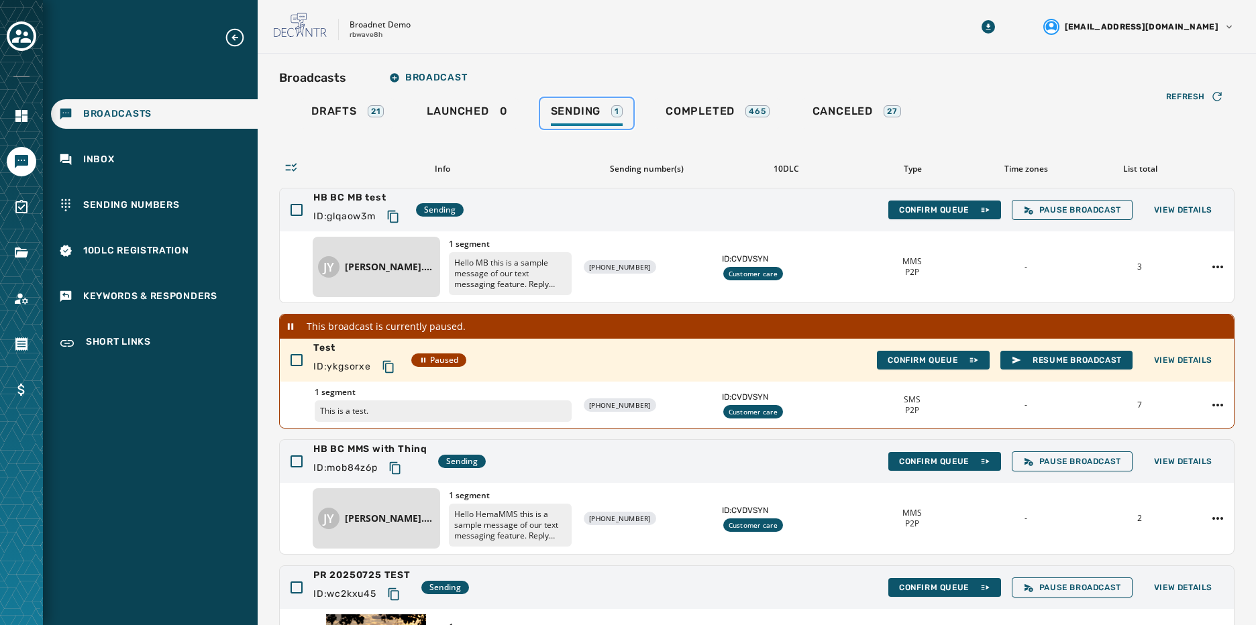
click at [586, 113] on span "Sending" at bounding box center [576, 111] width 50 height 13
click at [664, 107] on link "Completed 465" at bounding box center [717, 113] width 125 height 31
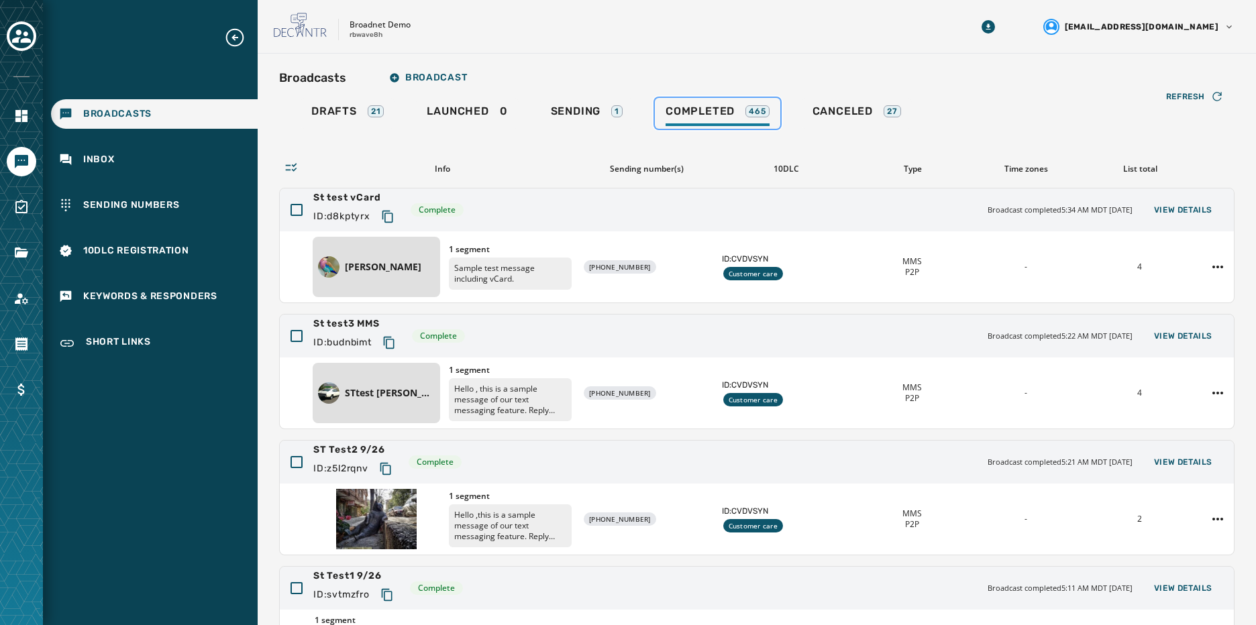
click at [664, 107] on link "Completed 465" at bounding box center [717, 113] width 125 height 31
click at [580, 105] on span "Sending" at bounding box center [576, 111] width 50 height 13
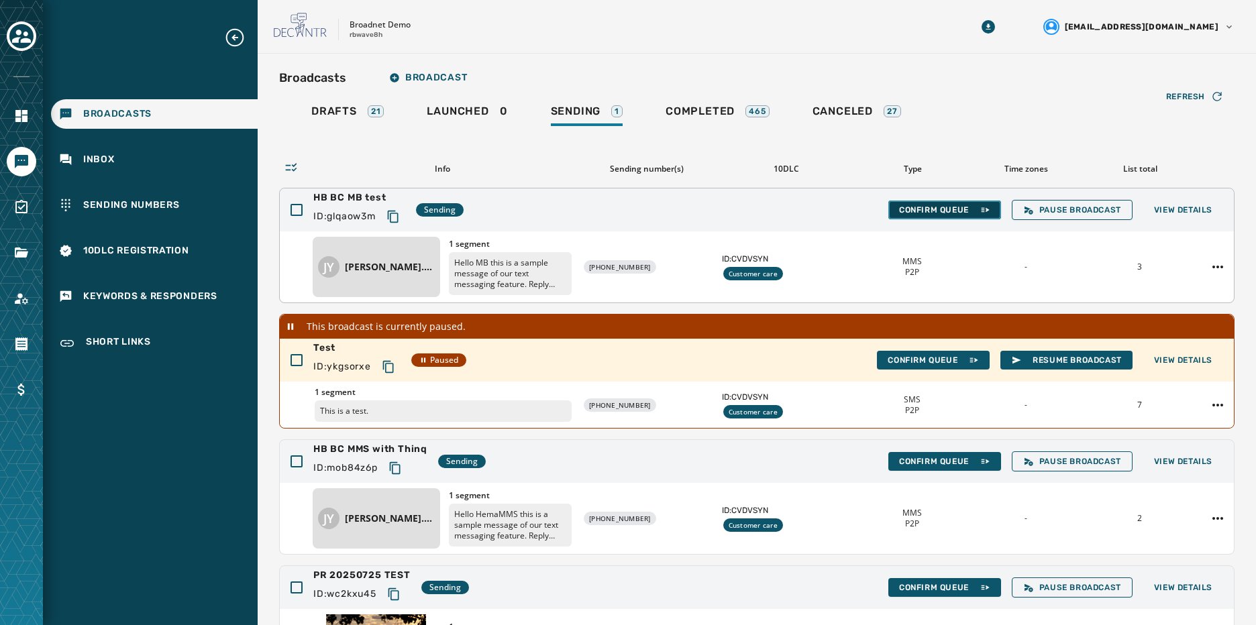
click at [930, 203] on button "Confirm Queue" at bounding box center [944, 210] width 113 height 19
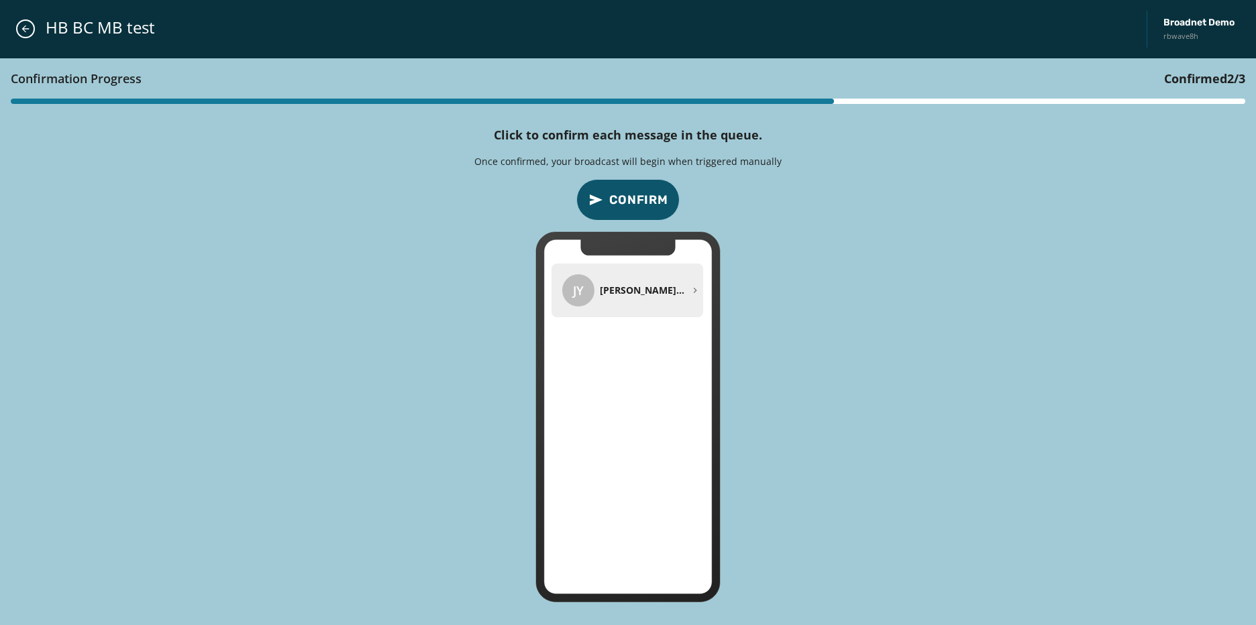
click at [615, 191] on span "Confirm" at bounding box center [638, 199] width 59 height 19
click at [624, 198] on span "Confirm" at bounding box center [638, 199] width 59 height 19
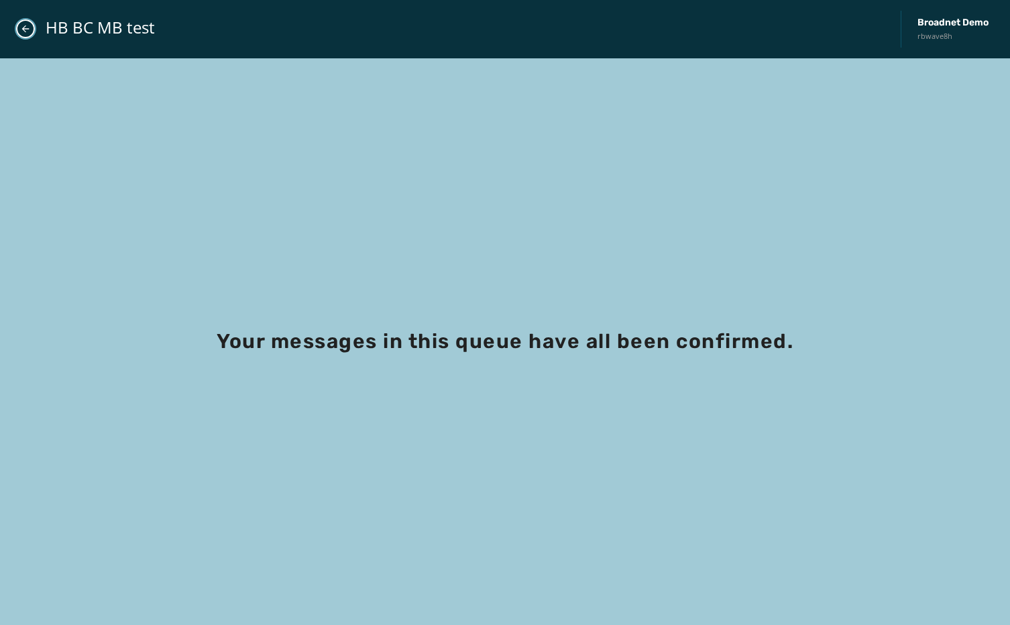
click at [23, 32] on icon "Close admin drawer" at bounding box center [25, 28] width 11 height 11
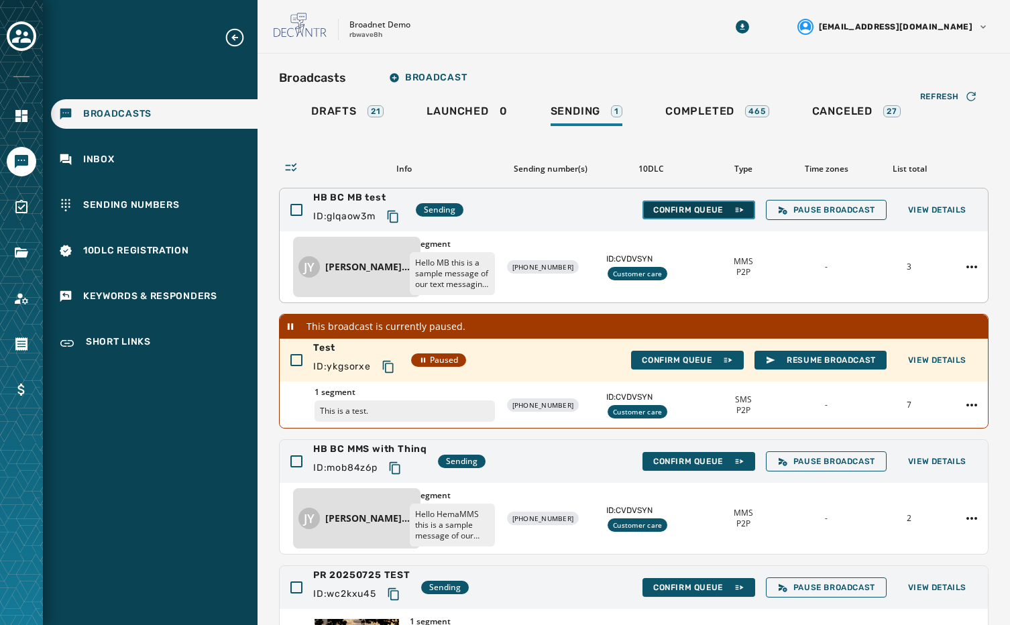
click at [696, 203] on button "Confirm Queue" at bounding box center [699, 210] width 113 height 19
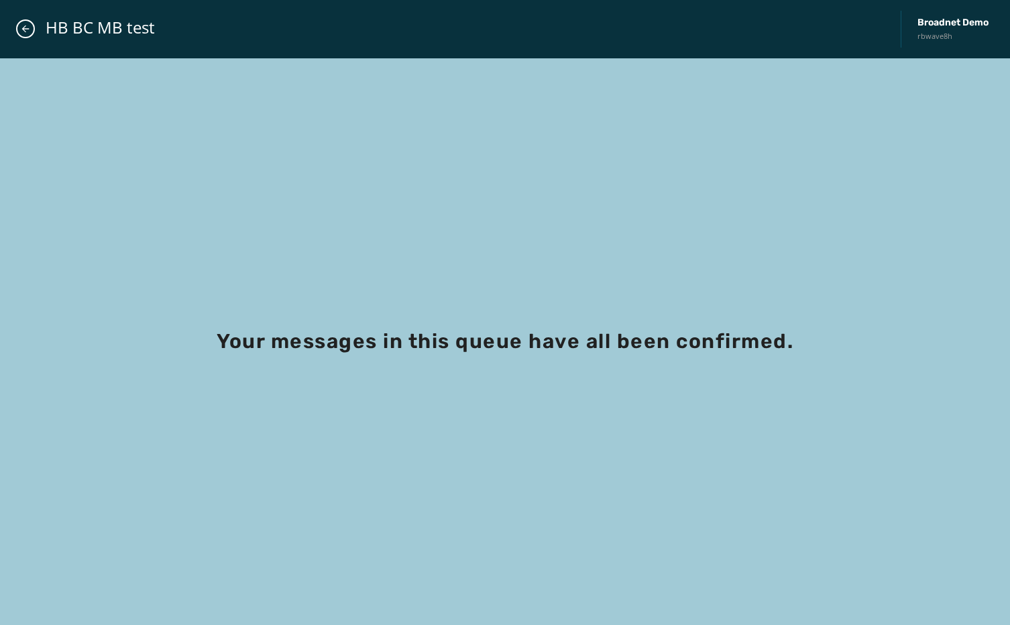
click at [17, 18] on div "HB BC MB test Broadnet Demo rbwave8h" at bounding box center [505, 29] width 1010 height 58
click at [23, 34] on button "Close admin drawer" at bounding box center [25, 28] width 19 height 19
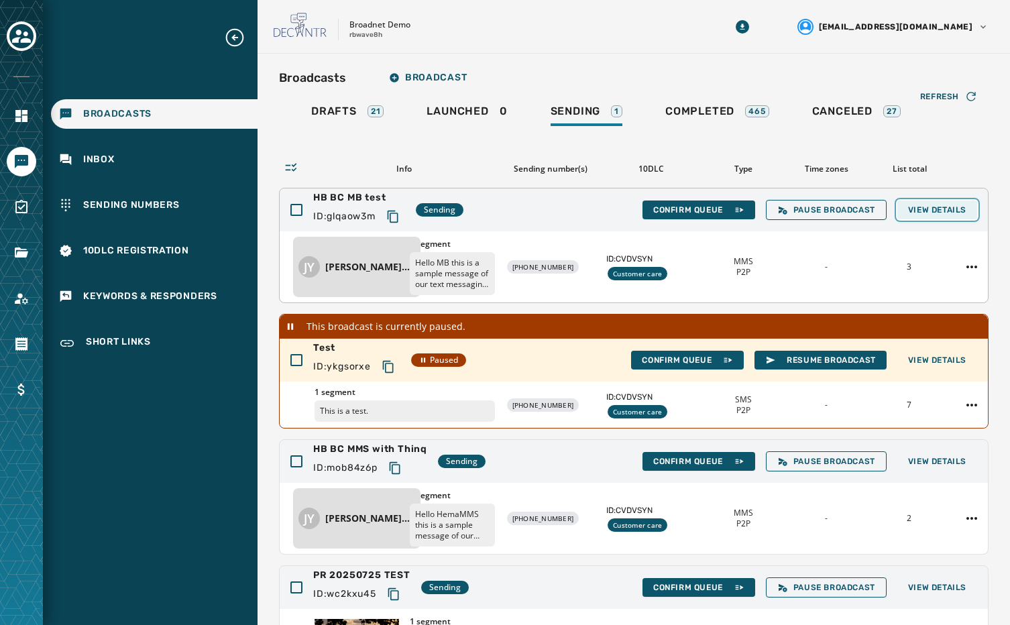
click at [928, 206] on span "View Details" at bounding box center [937, 210] width 58 height 11
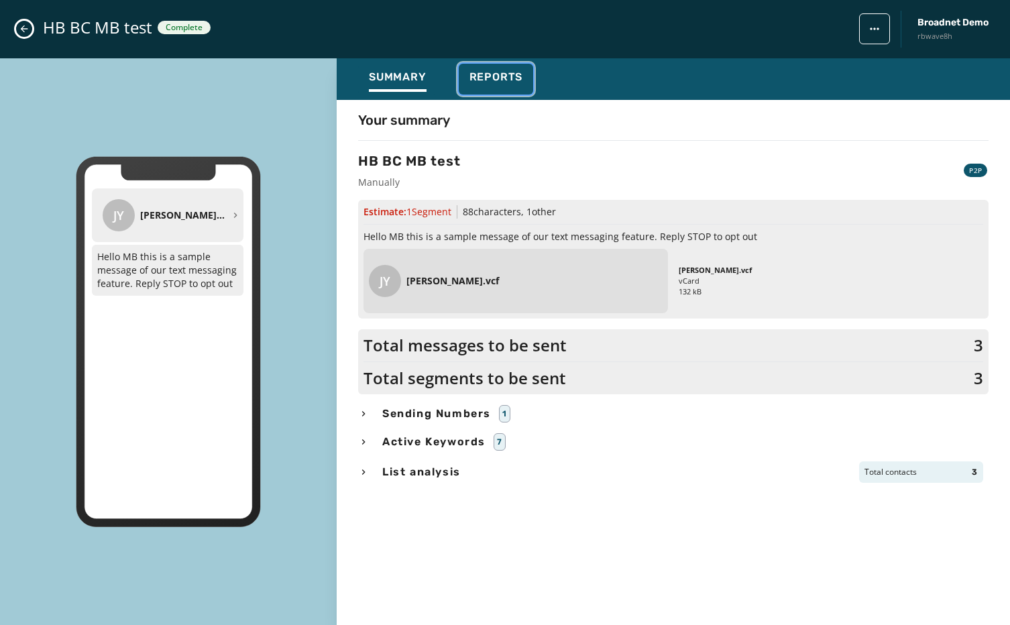
click at [475, 77] on span "Reports" at bounding box center [497, 76] width 54 height 13
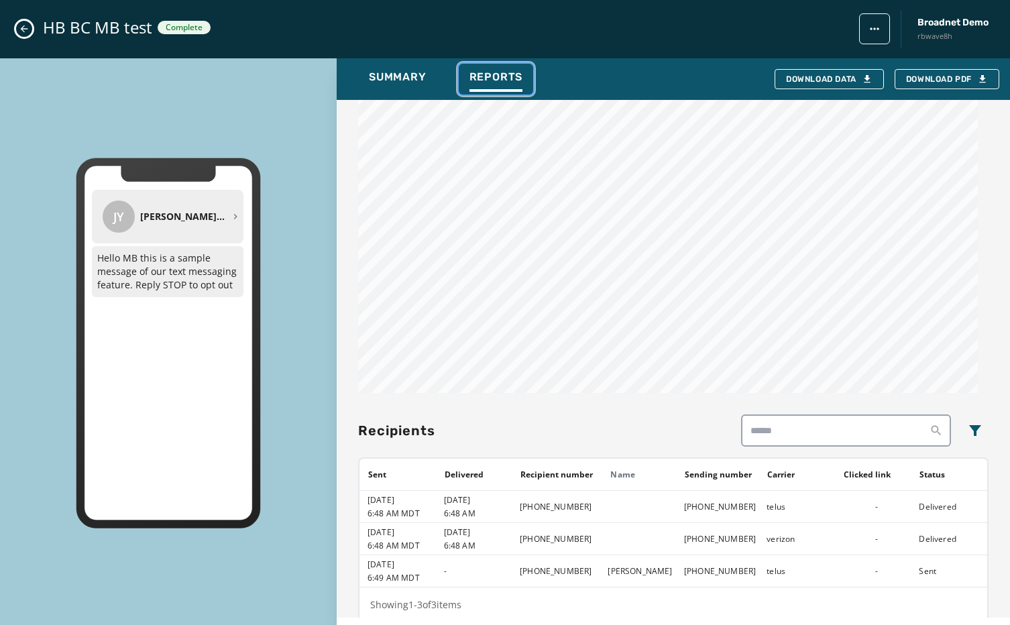
scroll to position [686, 0]
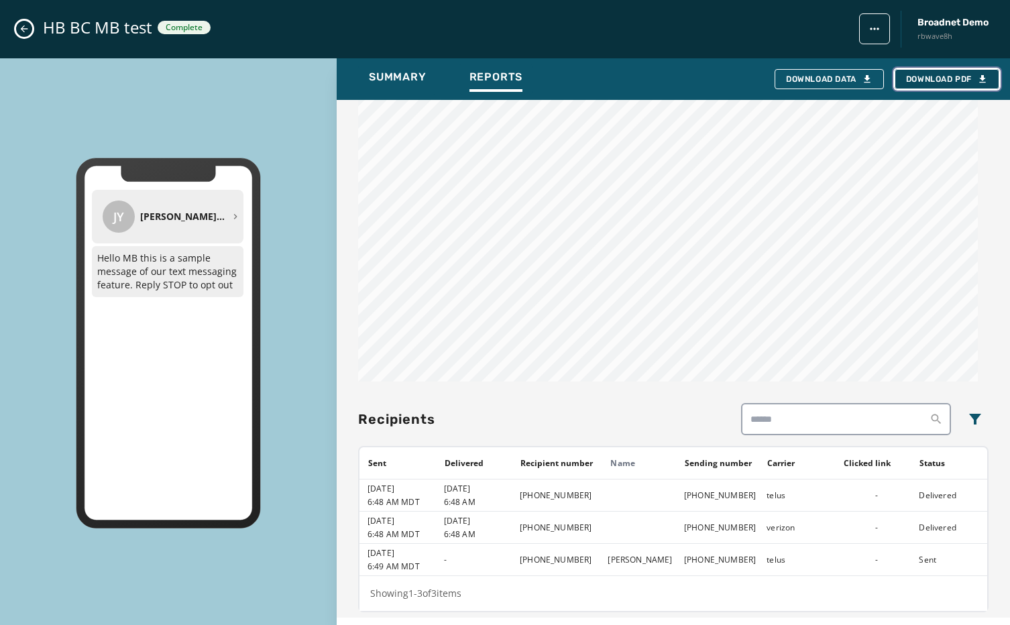
click at [961, 79] on span "Download PDF" at bounding box center [947, 79] width 82 height 11
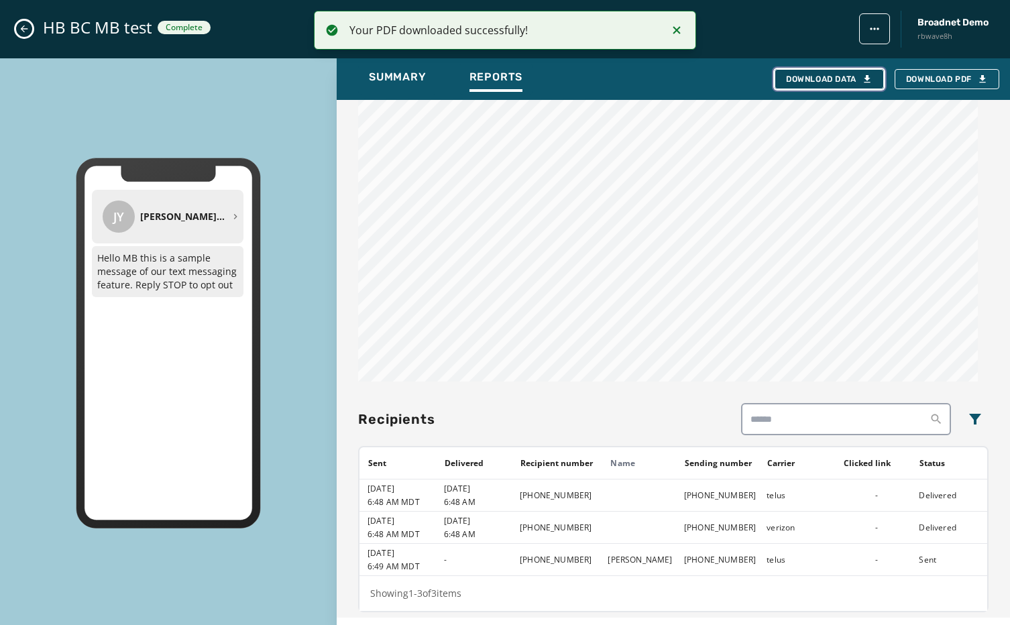
click at [820, 72] on button "Download Data" at bounding box center [829, 79] width 109 height 20
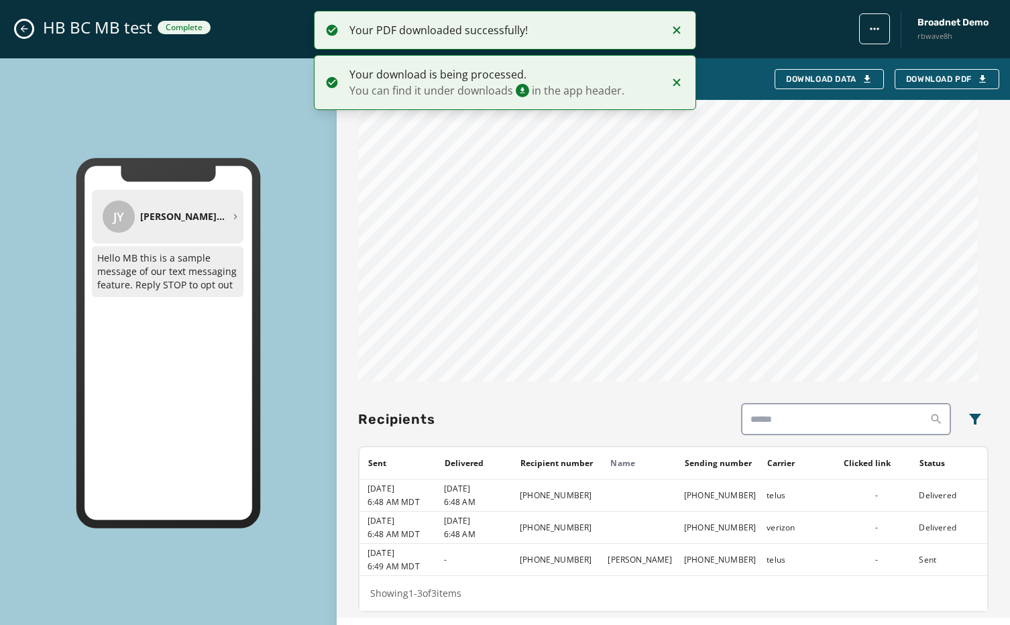
click at [679, 85] on icon "Notifications (F8)" at bounding box center [676, 81] width 7 height 7
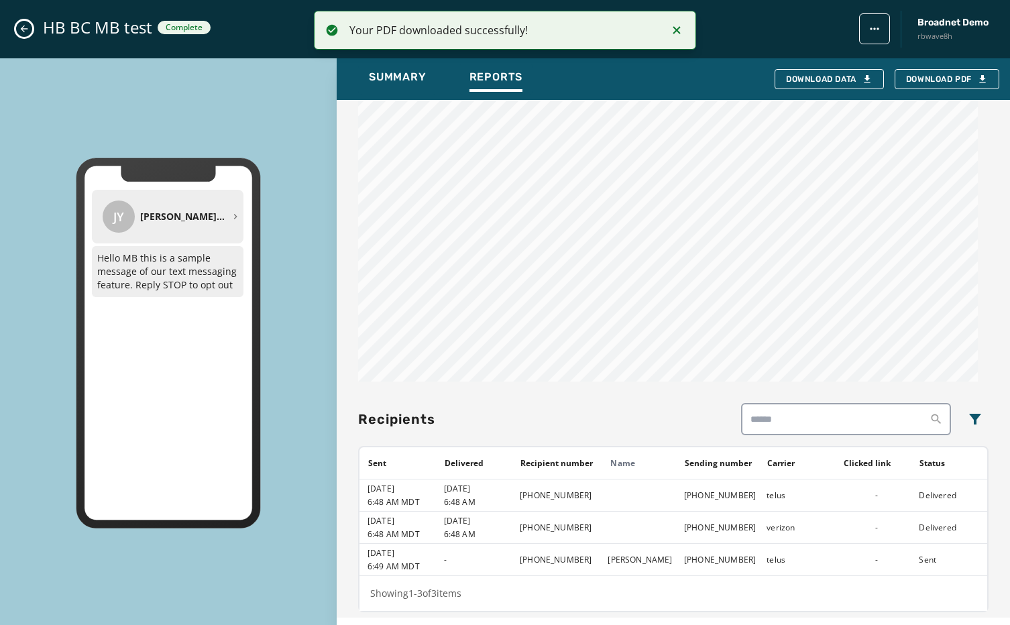
click at [680, 30] on icon "Notifications (F8)" at bounding box center [677, 30] width 16 height 16
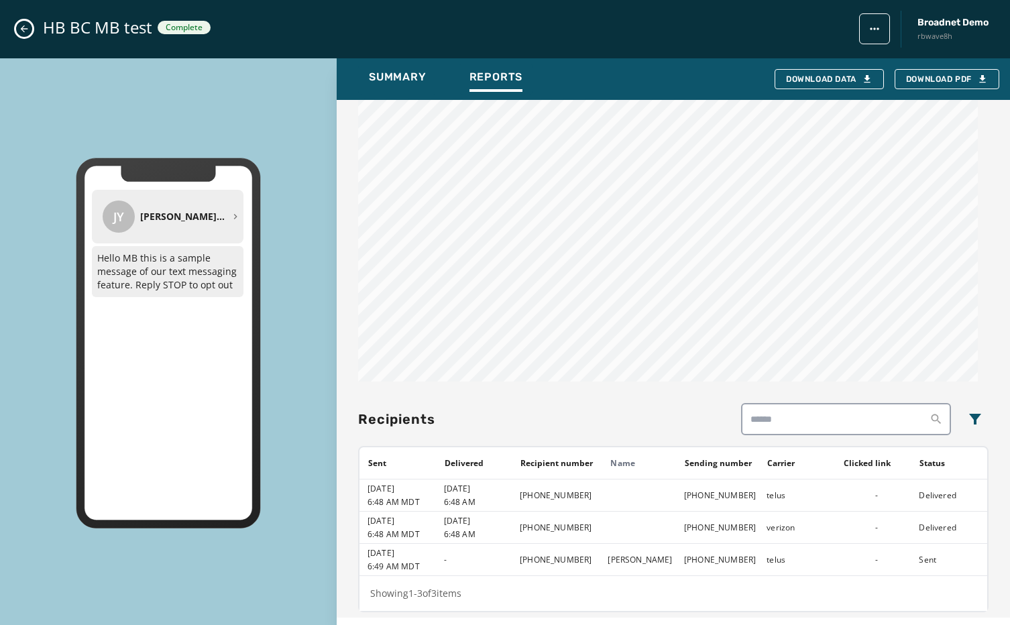
click at [25, 18] on div "HB BC MB test Complete Broadnet Demo rbwave8h" at bounding box center [505, 29] width 1010 height 58
click at [20, 31] on icon "Close admin drawer" at bounding box center [24, 28] width 11 height 11
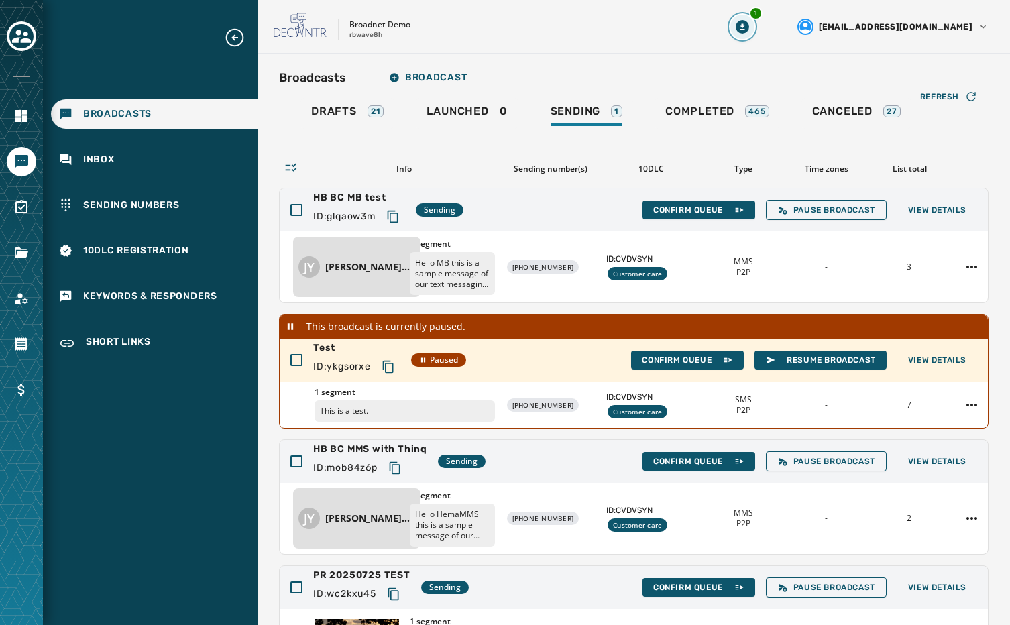
click at [763, 18] on div "1" at bounding box center [755, 13] width 13 height 13
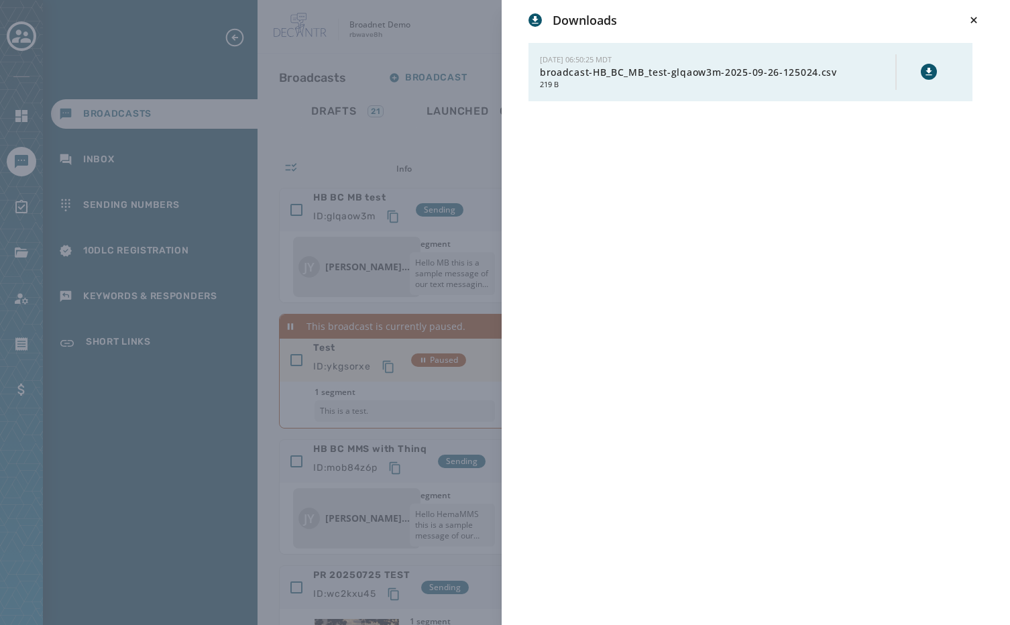
click at [929, 78] on button at bounding box center [929, 72] width 16 height 16
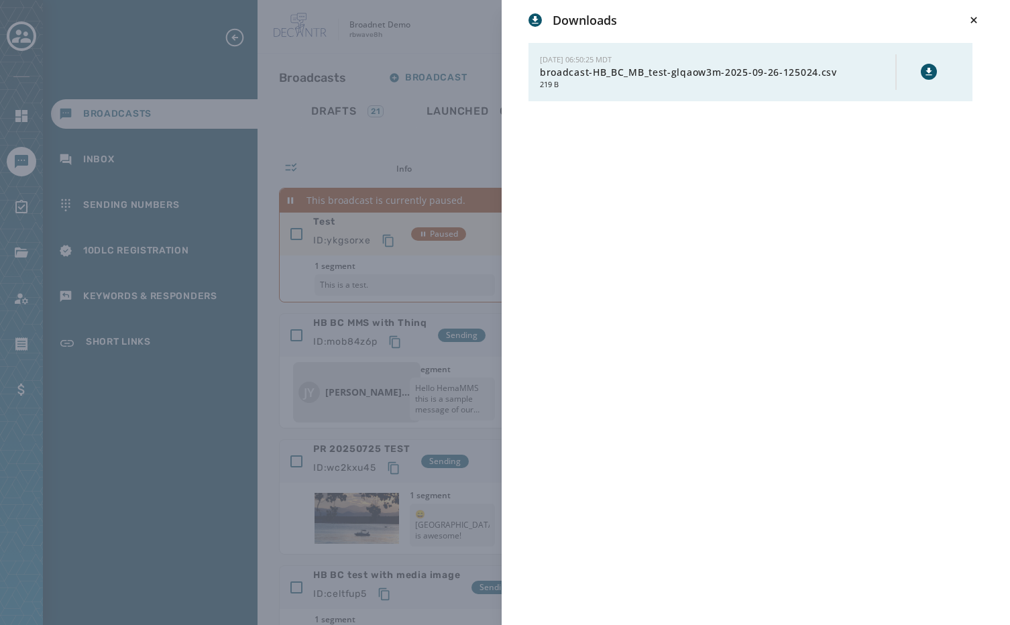
click at [374, 249] on div "Downloads [DATE] 06:50:25 MDT broadcast-HB_BC_MB_test-glqaow3m-2025-09-26-12502…" at bounding box center [505, 312] width 1010 height 625
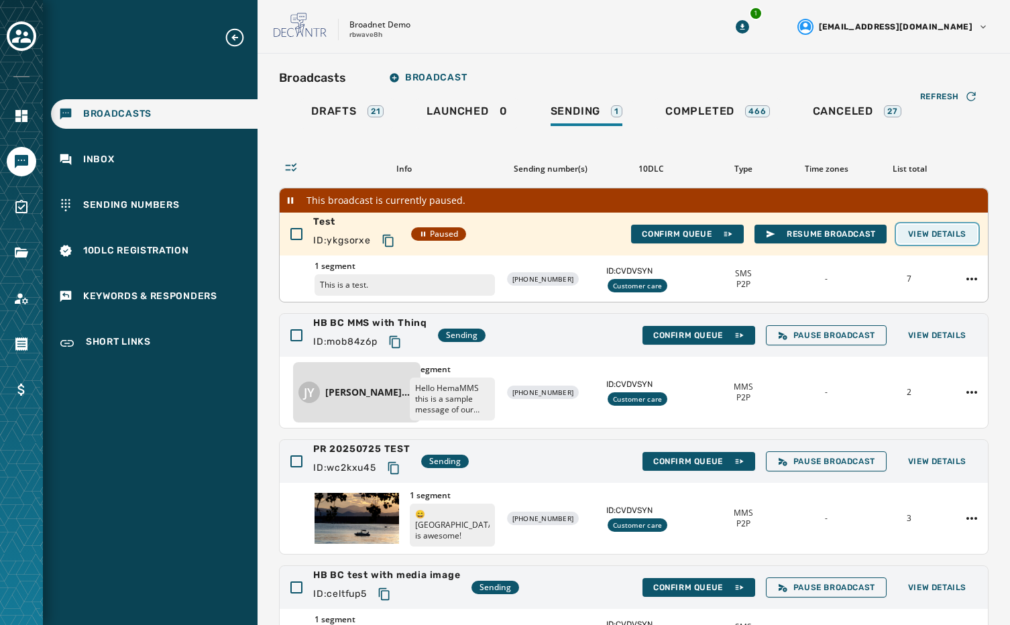
click at [937, 233] on span "View Details" at bounding box center [937, 234] width 58 height 11
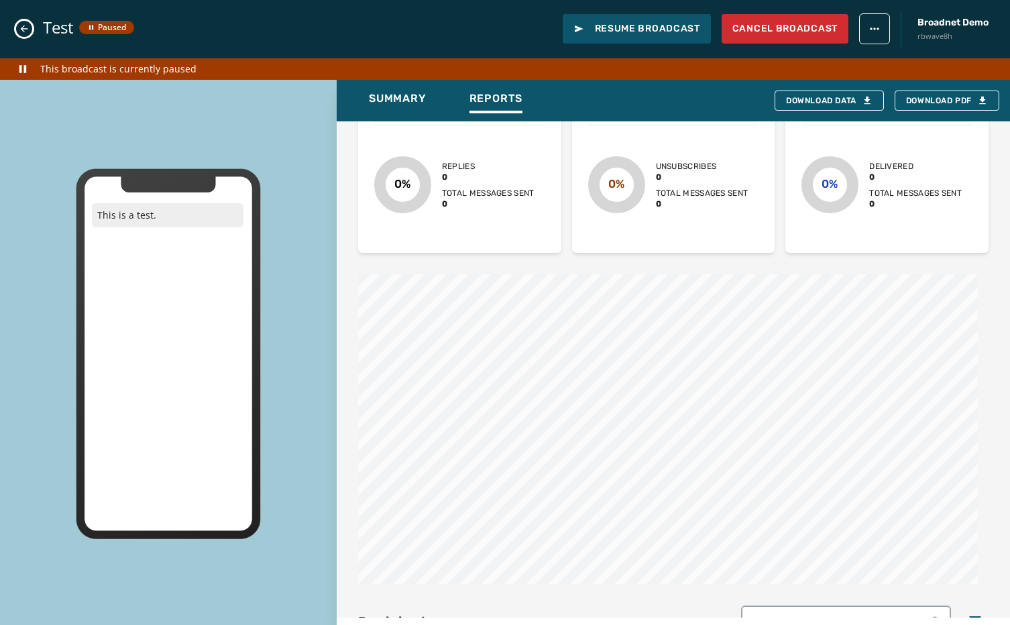
scroll to position [805, 0]
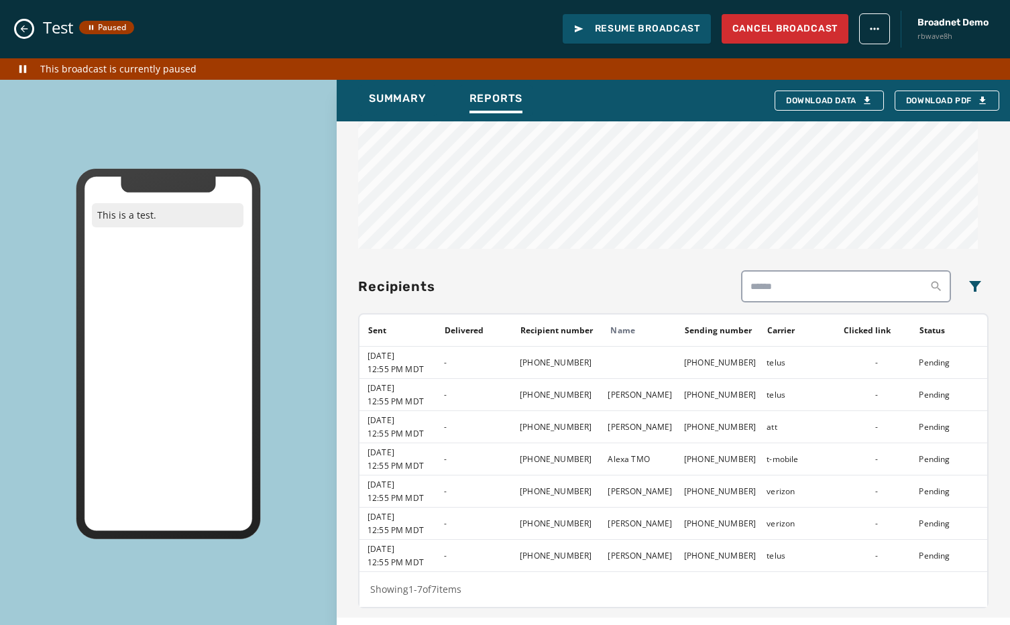
click at [29, 32] on icon "Close admin drawer" at bounding box center [24, 28] width 11 height 11
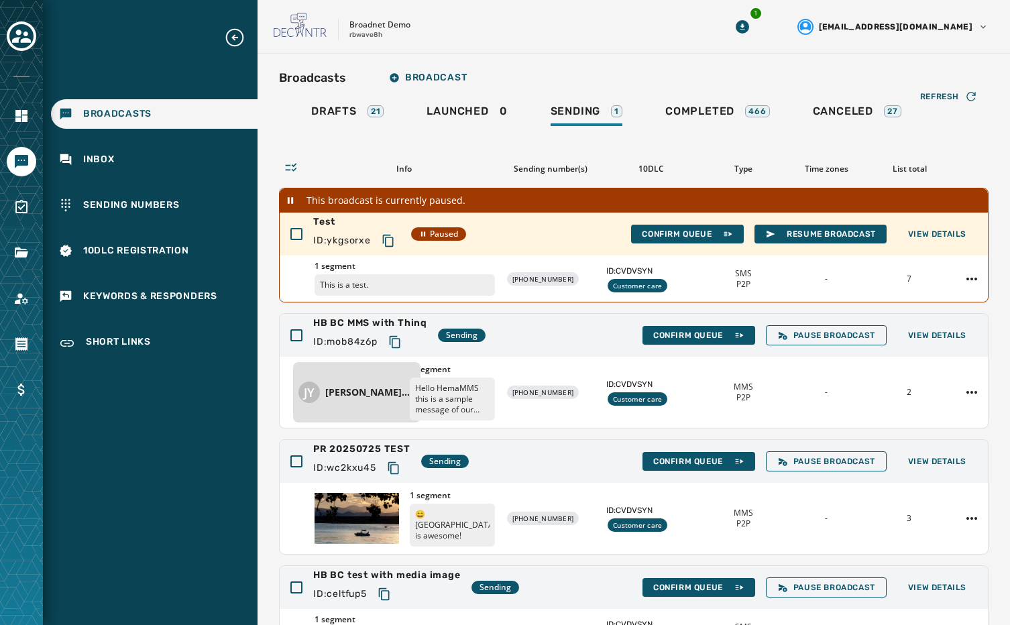
click at [146, 484] on div "Broadcasts Inbox Sending Numbers 10DLC Registration Keywords & Responders Short…" at bounding box center [150, 312] width 215 height 625
click at [356, 119] on div "Drafts 21" at bounding box center [347, 115] width 72 height 21
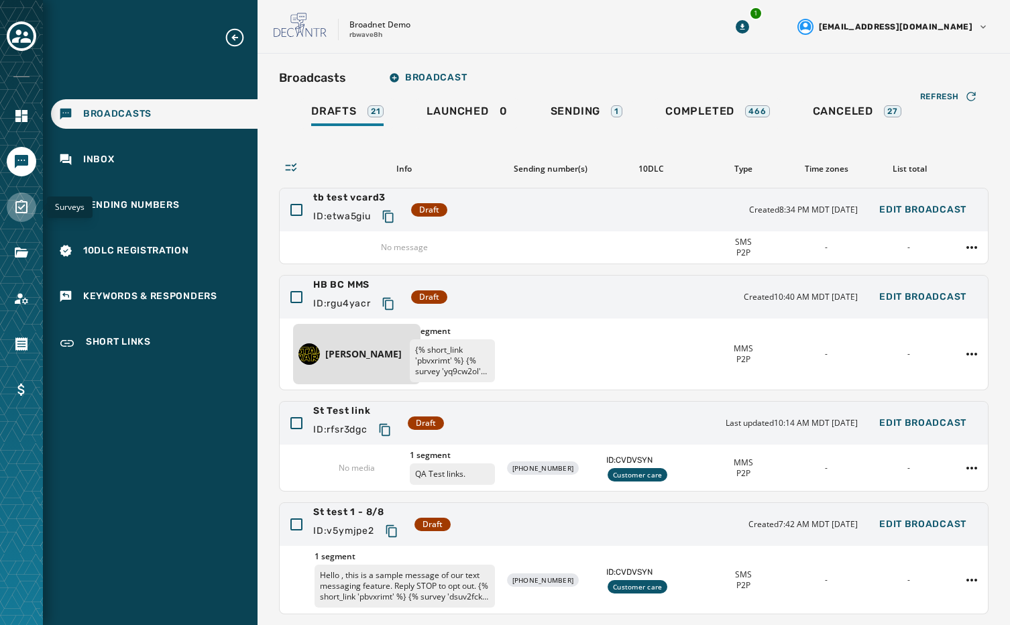
click at [33, 215] on link "Navigate to Surveys" at bounding box center [22, 208] width 30 height 30
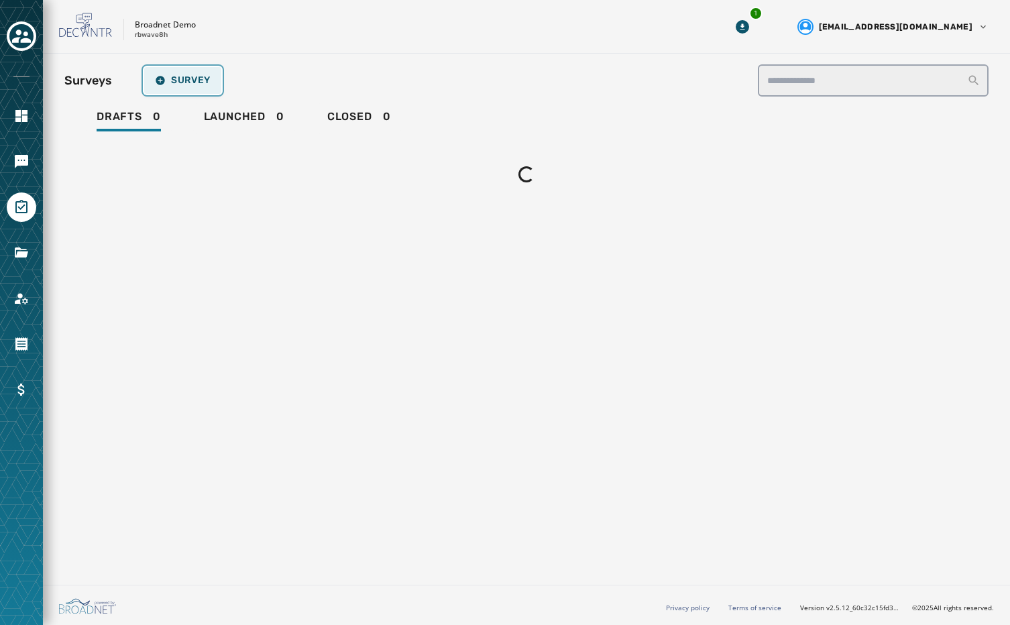
click at [188, 73] on button "Survey" at bounding box center [182, 80] width 77 height 27
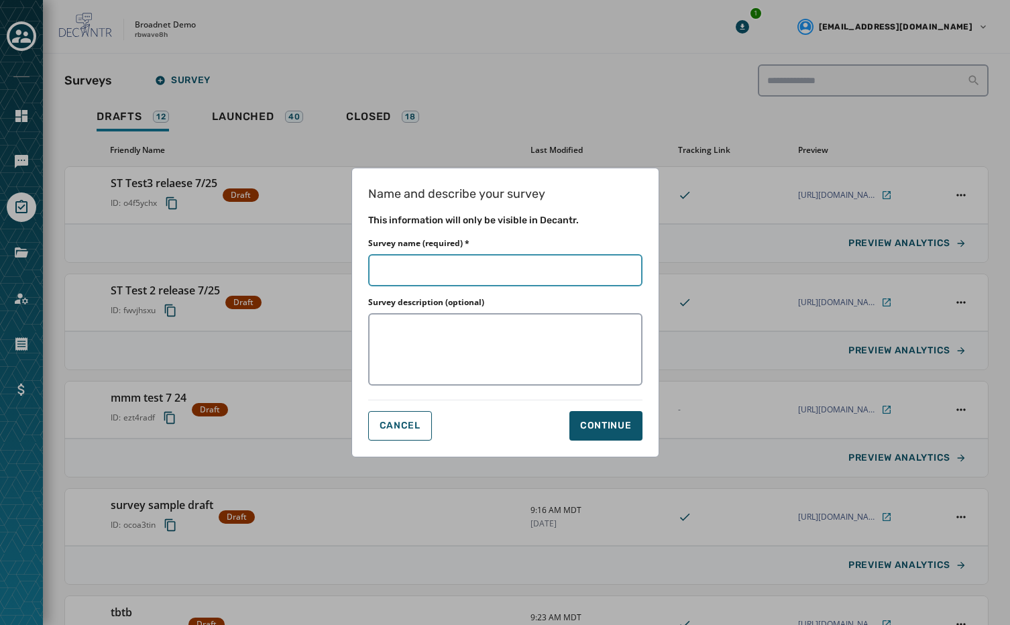
click at [394, 260] on input "Survey name (required) *" at bounding box center [505, 270] width 274 height 32
type input "*"
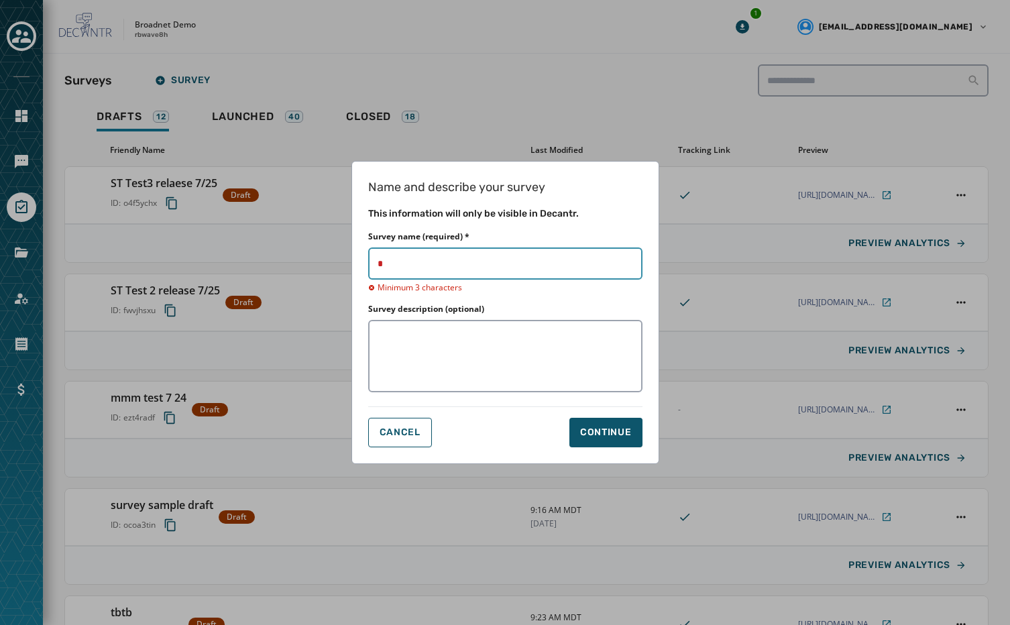
type input "**"
type input "****"
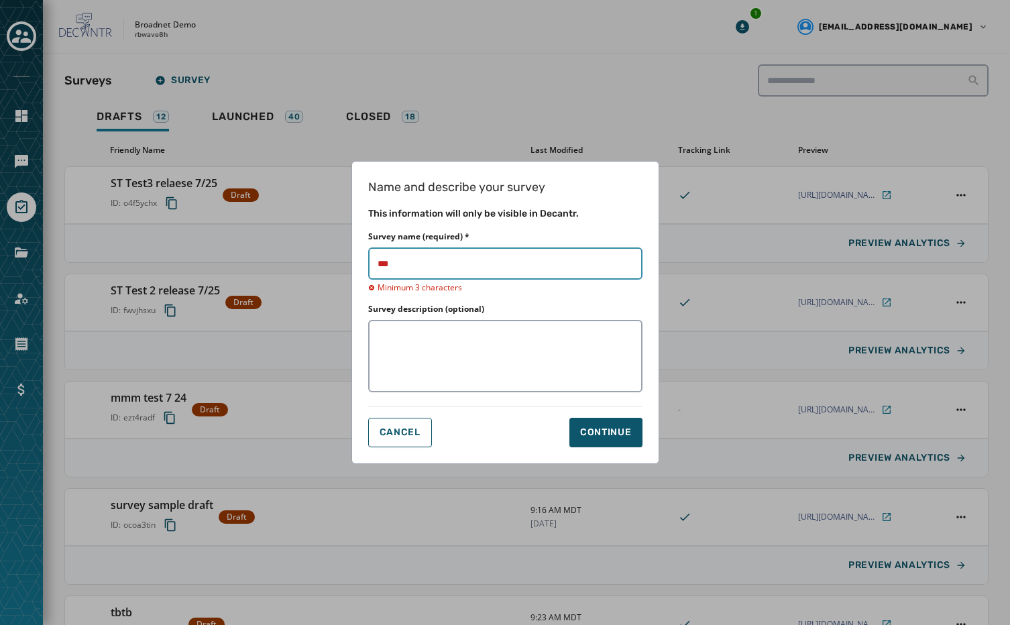
type input "****"
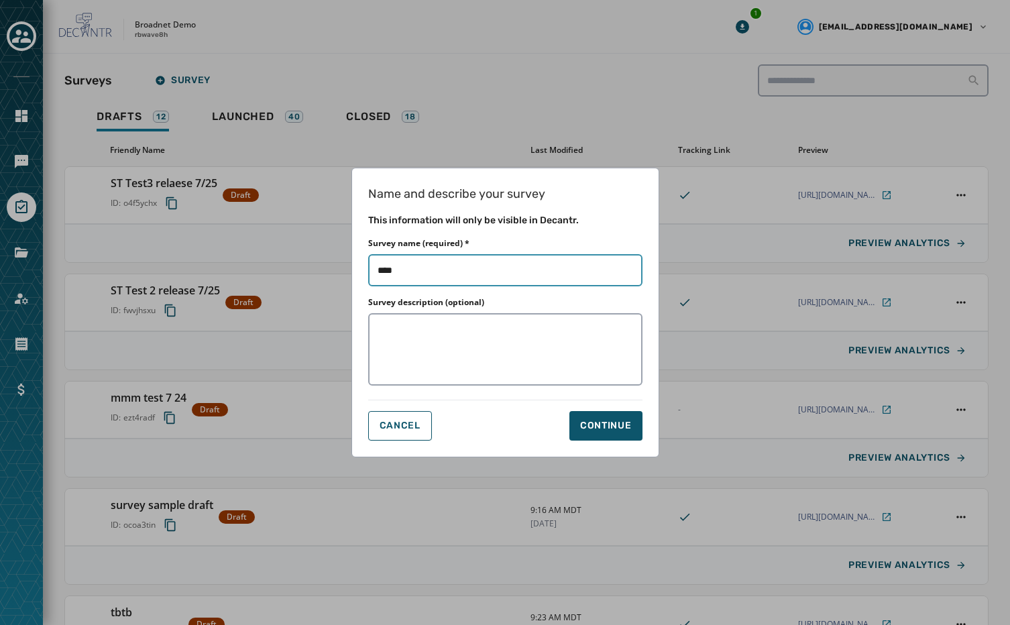
type input "*****"
type input "*******"
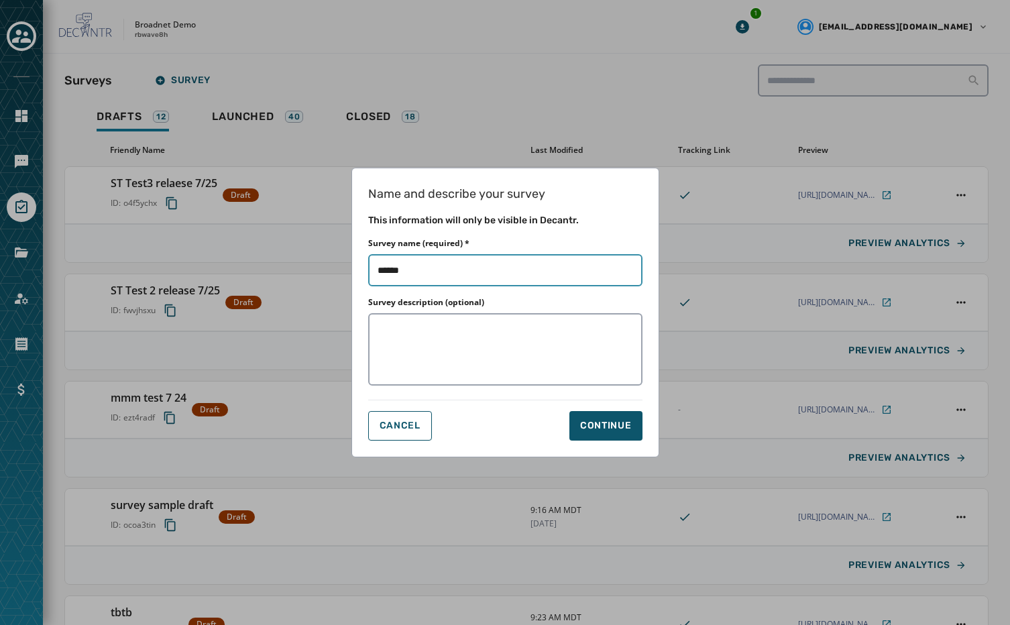
type input "*******"
type input "********"
type input "*********"
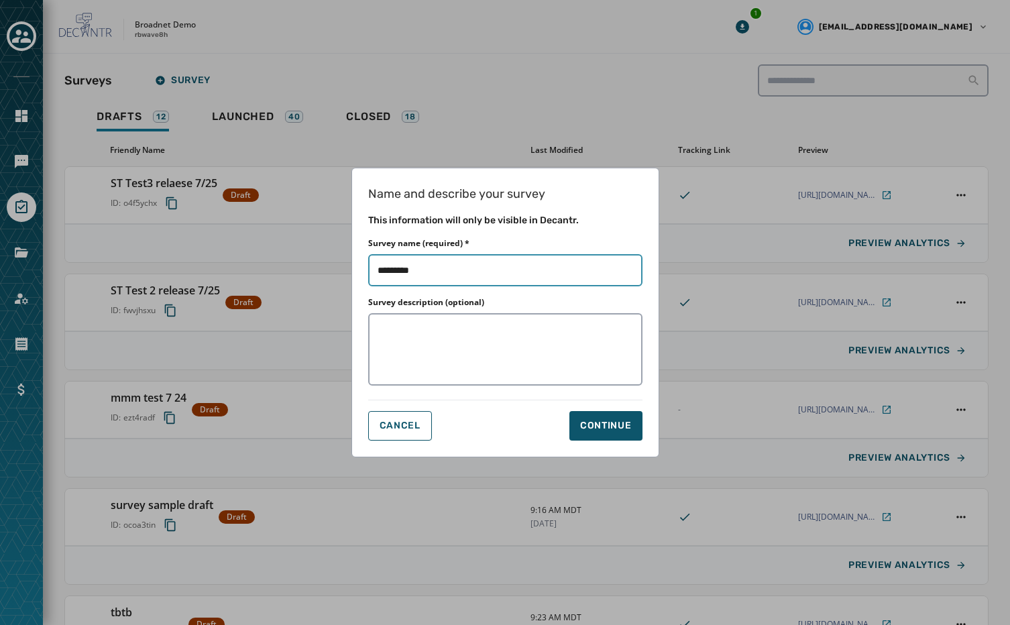
type input "**********"
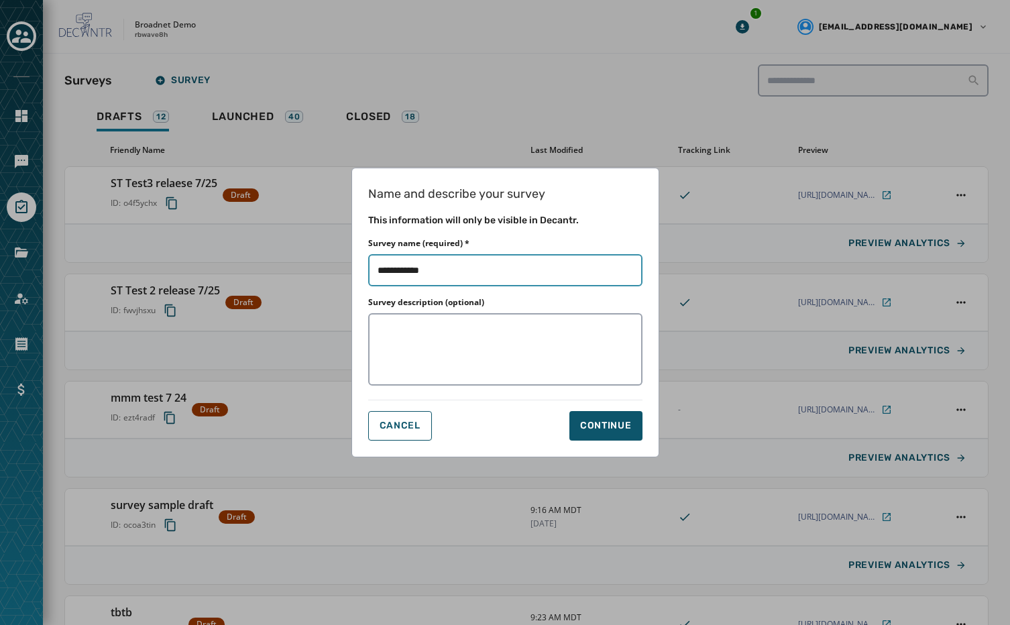
type input "**********"
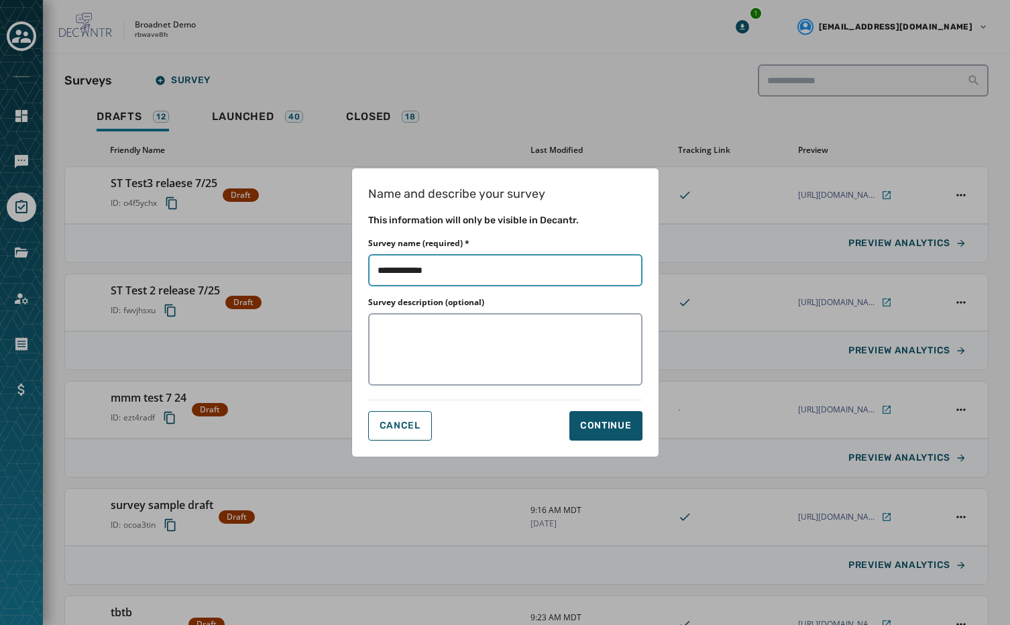
type input "**********"
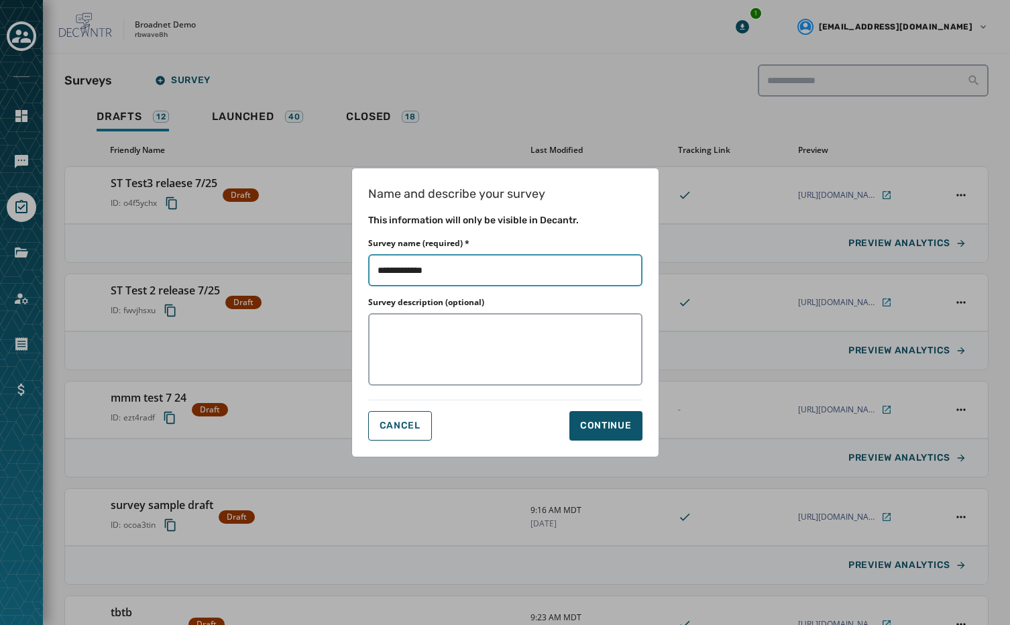
type input "**********"
